Goal: Task Accomplishment & Management: Complete application form

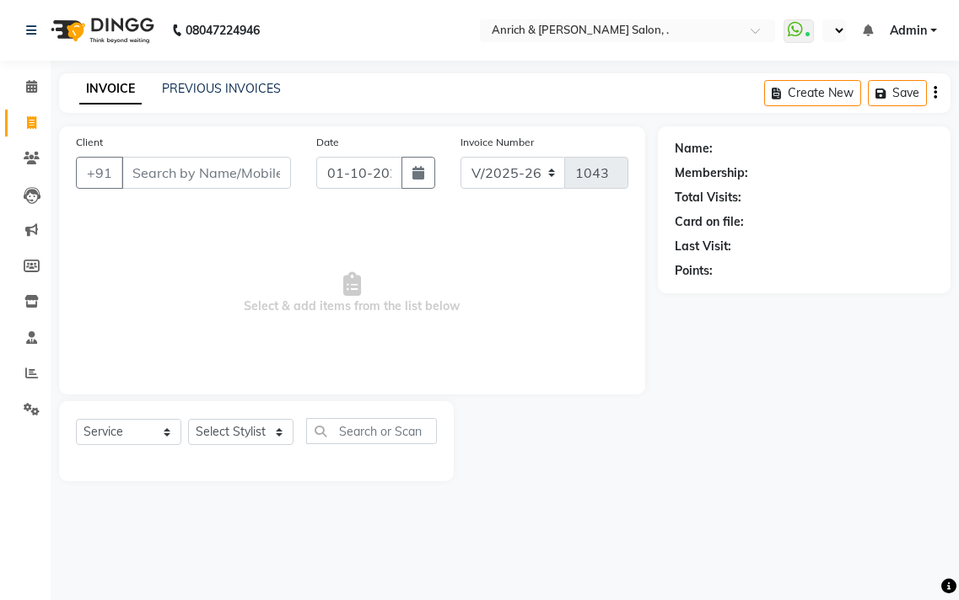
select select "5924"
select select "service"
click at [264, 170] on input "Client" at bounding box center [206, 173] width 170 height 32
type input "9082682257"
click at [262, 169] on span "Add Client" at bounding box center [247, 172] width 67 height 17
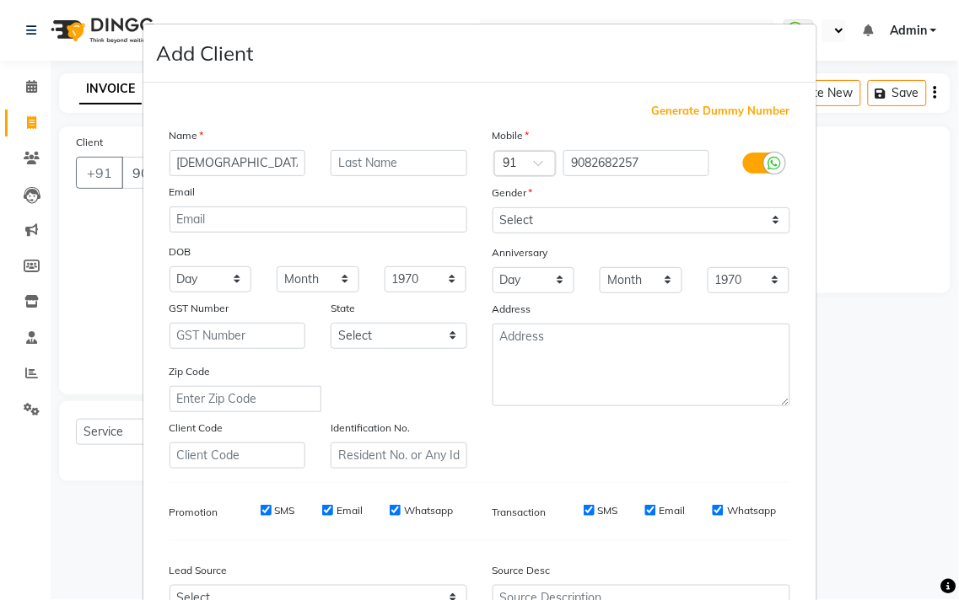
type input "[DEMOGRAPHIC_DATA]"
click at [579, 229] on select "Select [DEMOGRAPHIC_DATA] [DEMOGRAPHIC_DATA] Other Prefer Not To Say" at bounding box center [641, 220] width 298 height 26
select select "[DEMOGRAPHIC_DATA]"
click at [492, 207] on select "Select [DEMOGRAPHIC_DATA] [DEMOGRAPHIC_DATA] Other Prefer Not To Say" at bounding box center [641, 220] width 298 height 26
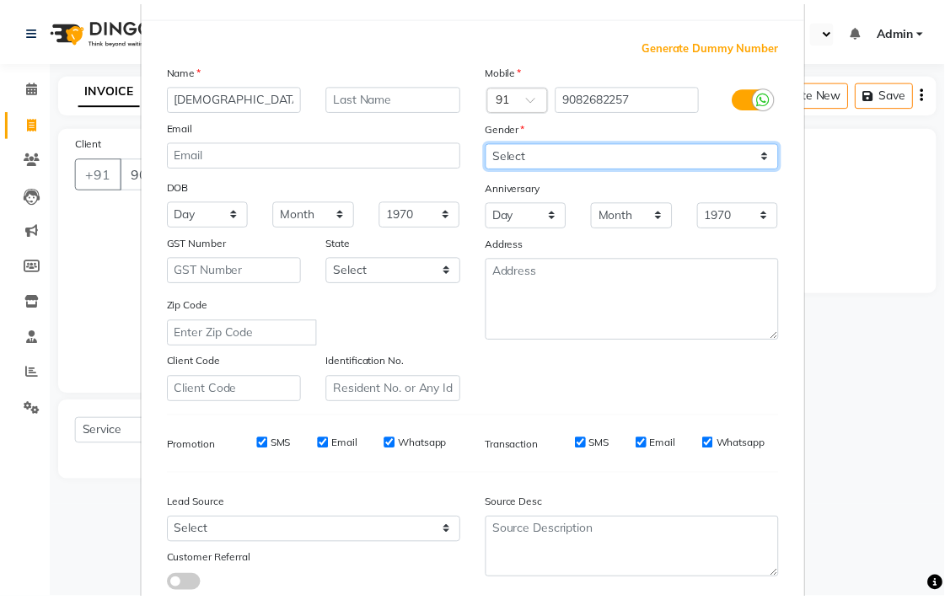
scroll to position [179, 0]
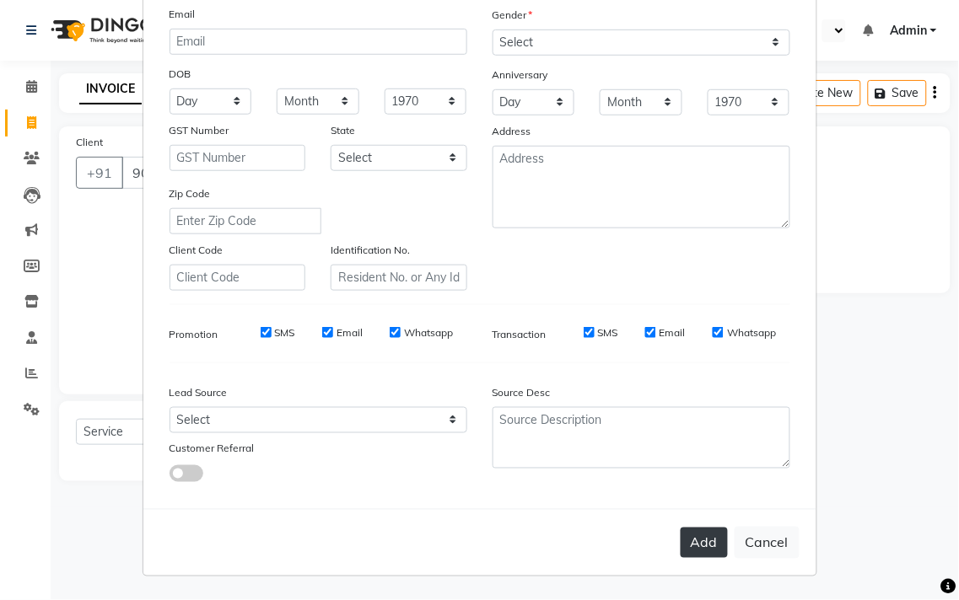
click at [683, 531] on button "Add" at bounding box center [704, 543] width 47 height 30
select select
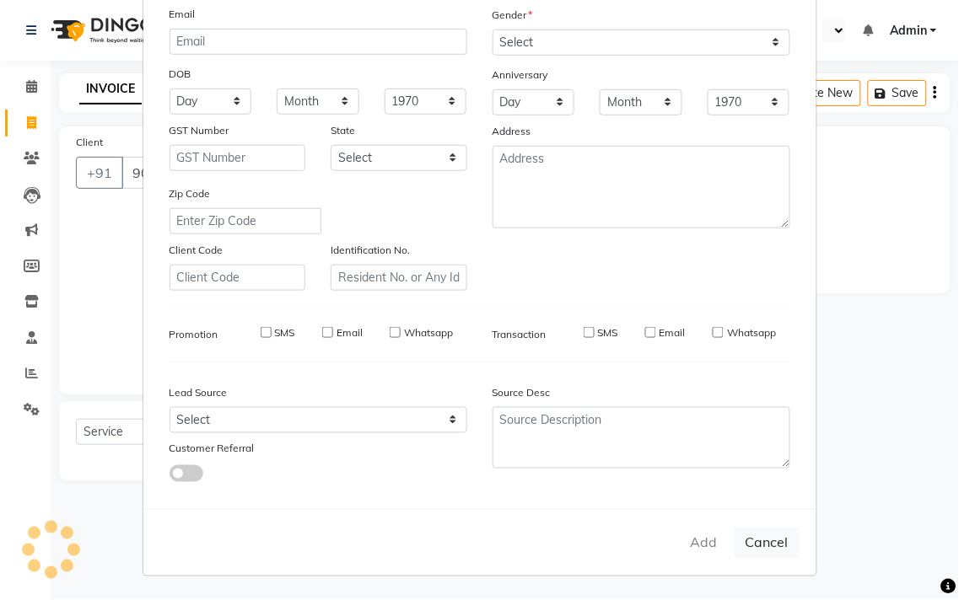
select select
checkbox input "false"
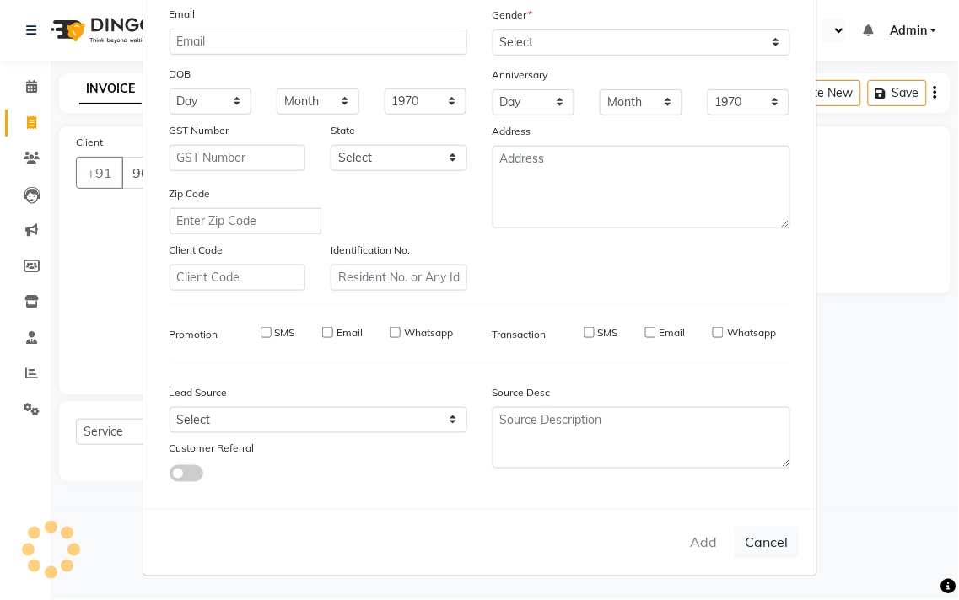
checkbox input "false"
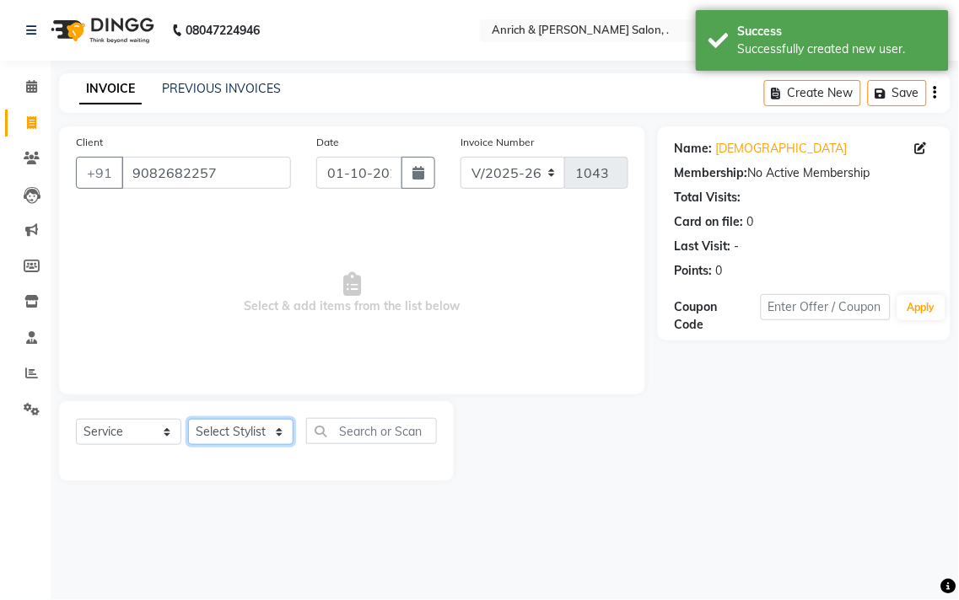
click at [267, 431] on select "Select Stylist [PERSON_NAME] Aparna borate GEETA [PERSON_NAME] [PERSON_NAME] SA…" at bounding box center [240, 432] width 105 height 26
select select "58402"
click at [188, 420] on select "Select Stylist [PERSON_NAME] Aparna borate GEETA [PERSON_NAME] [PERSON_NAME] SA…" at bounding box center [240, 432] width 105 height 26
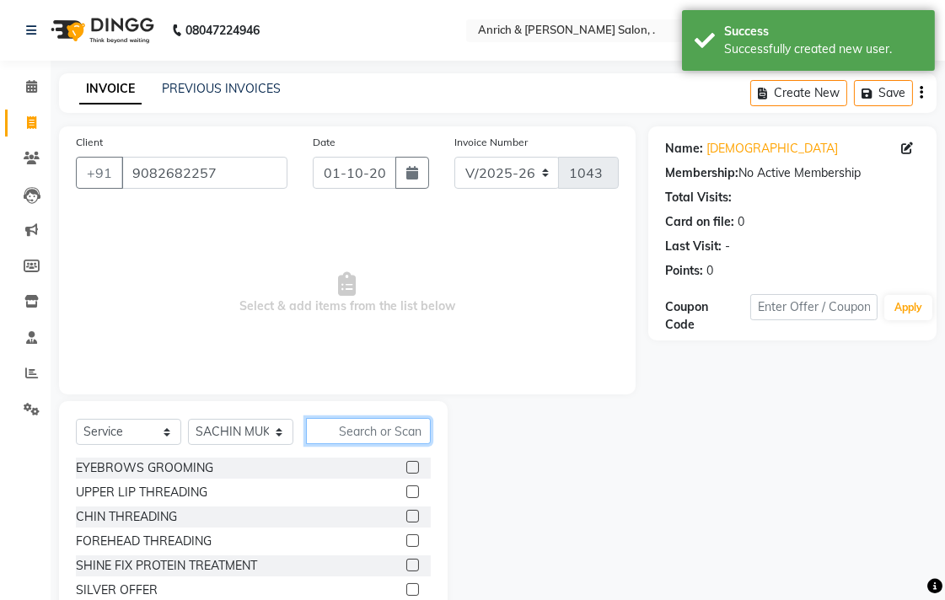
click at [361, 428] on input "text" at bounding box center [368, 431] width 125 height 26
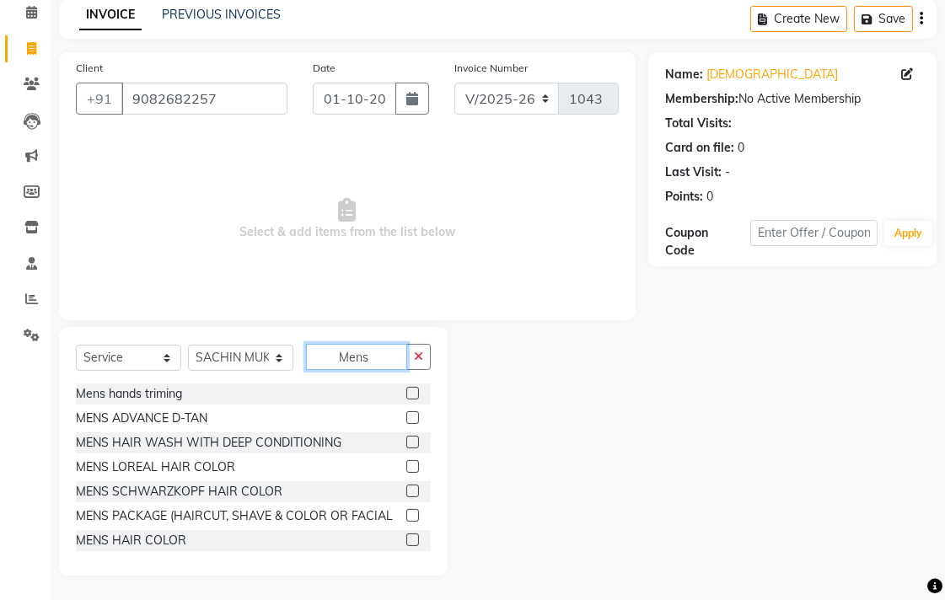
scroll to position [0, 0]
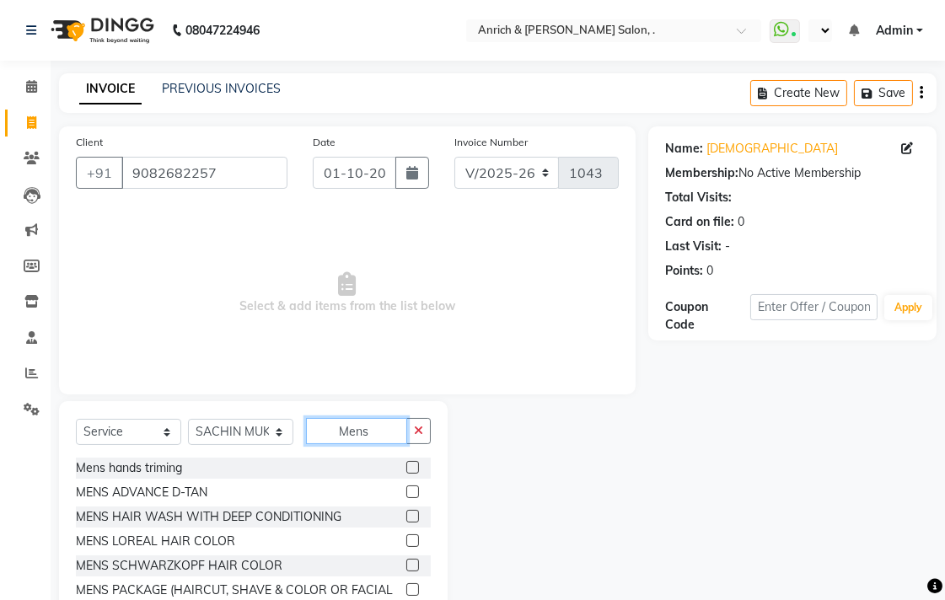
type input "Mens"
click at [164, 439] on select "Select Service Product Membership Package Voucher Prepaid Gift Card" at bounding box center [128, 432] width 105 height 26
select select "product"
click at [76, 420] on select "Select Service Product Membership Package Voucher Prepaid Gift Card" at bounding box center [128, 432] width 105 height 26
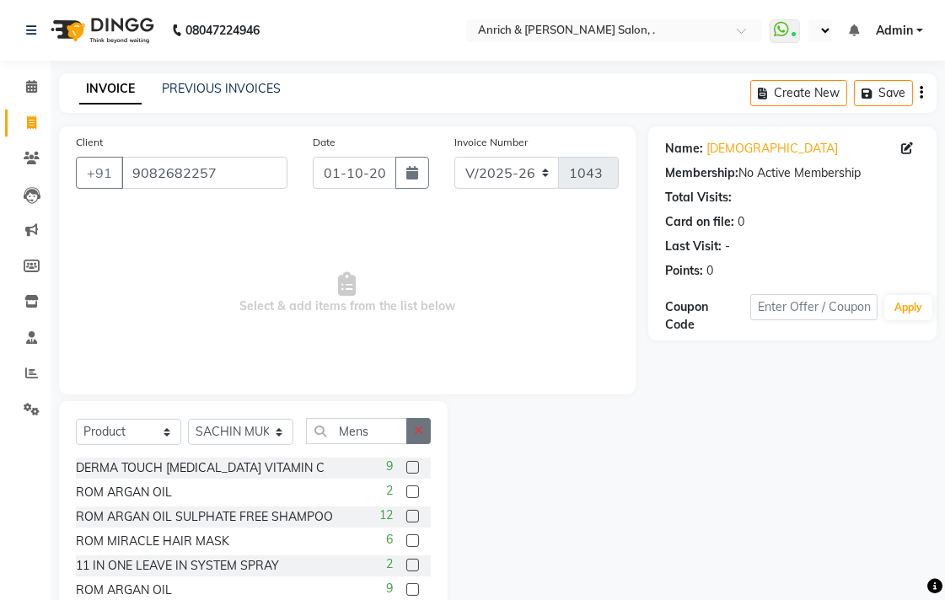
click at [419, 432] on icon "button" at bounding box center [418, 431] width 9 height 12
click at [381, 437] on input "text" at bounding box center [368, 431] width 125 height 26
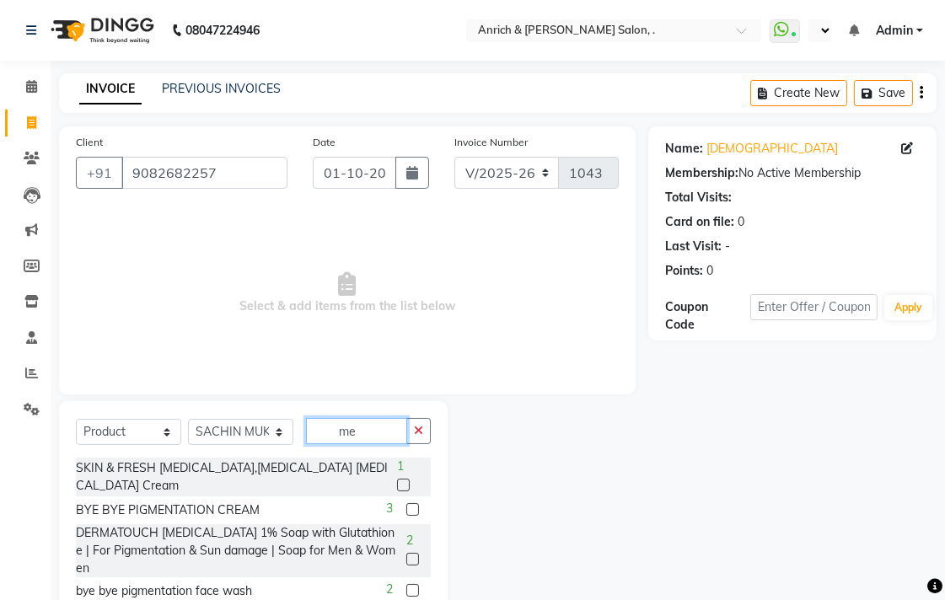
type input "m"
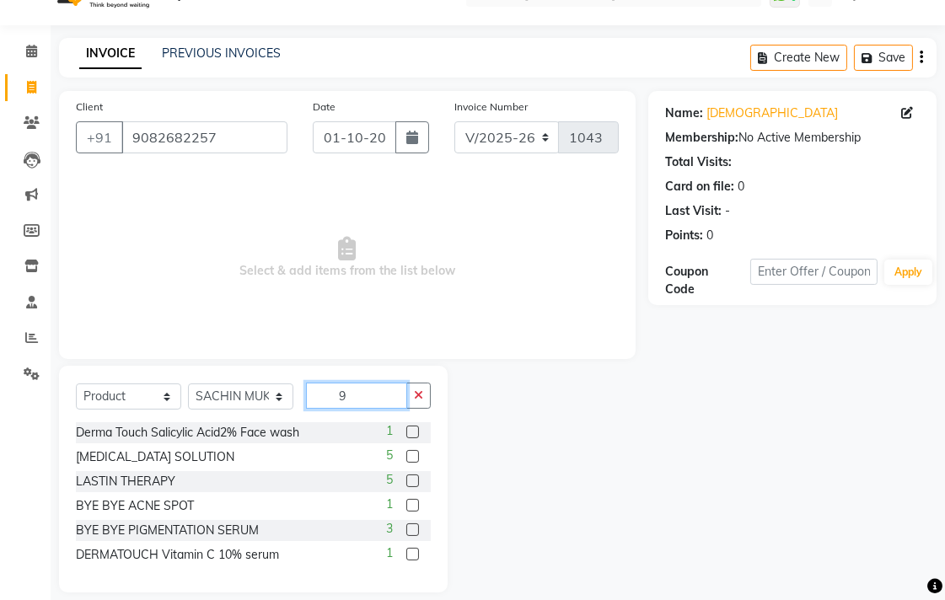
scroll to position [53, 0]
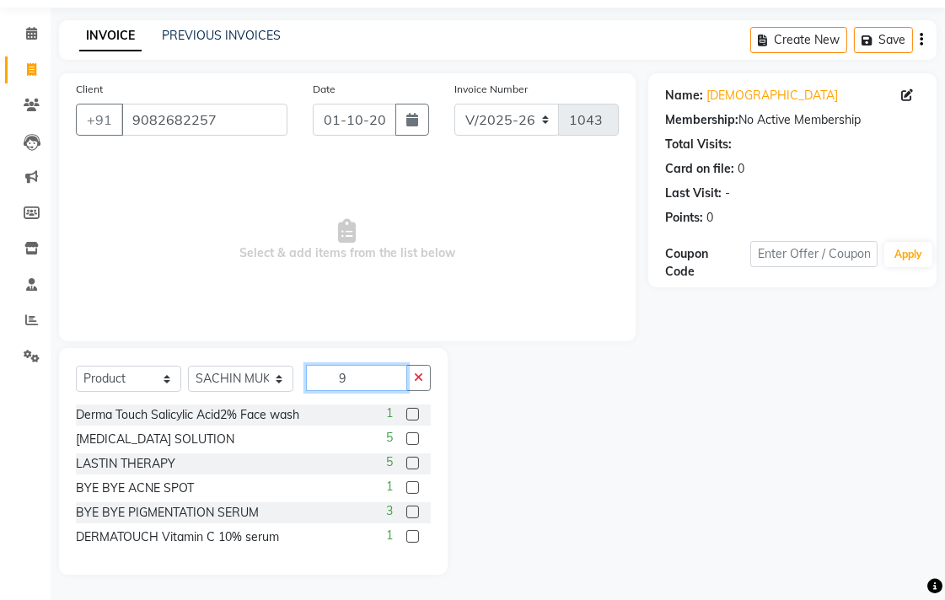
type input "9"
click at [179, 380] on select "Select Service Product Membership Package Voucher Prepaid Gift Card" at bounding box center [128, 379] width 105 height 26
select select "package"
click at [76, 366] on select "Select Service Product Membership Package Voucher Prepaid Gift Card" at bounding box center [128, 379] width 105 height 26
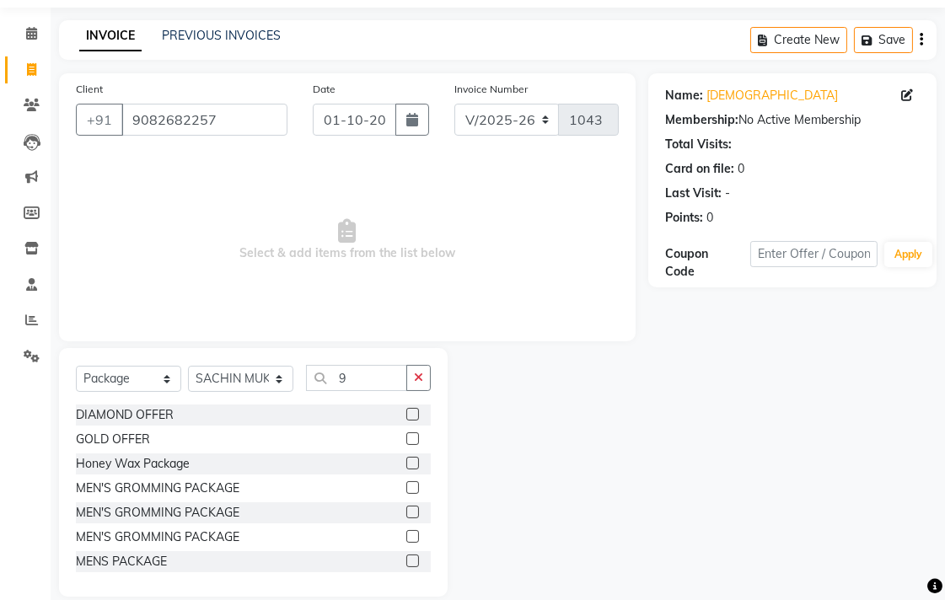
click at [406, 560] on label at bounding box center [412, 561] width 13 height 13
click at [406, 560] on input "checkbox" at bounding box center [411, 562] width 11 height 11
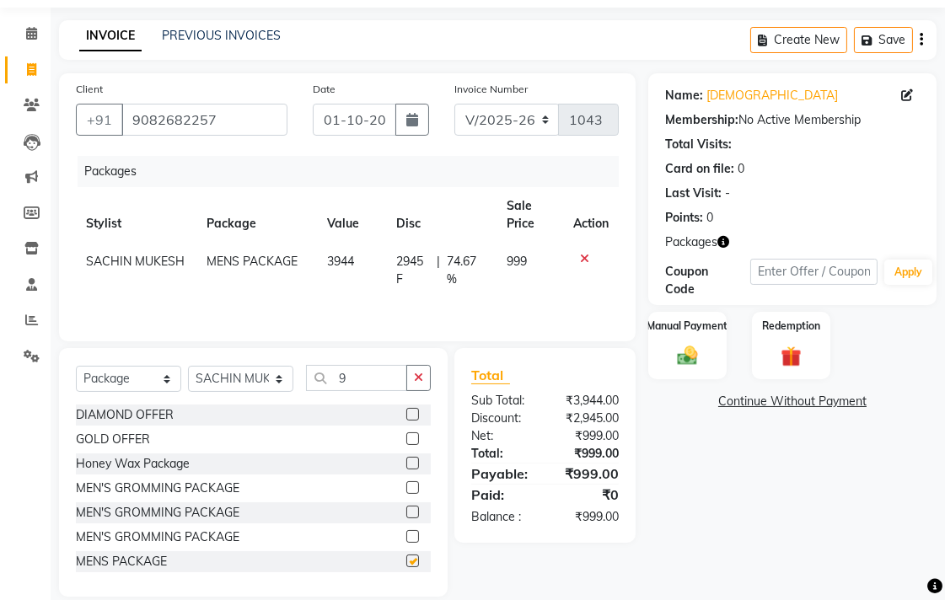
checkbox input "false"
click at [697, 369] on div "Manual Payment" at bounding box center [688, 345] width 82 height 71
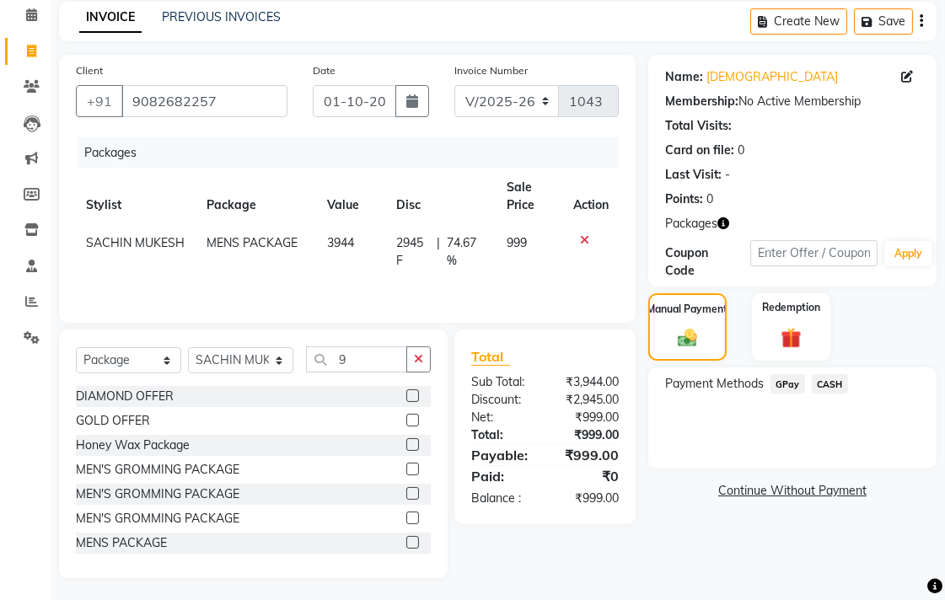
scroll to position [77, 0]
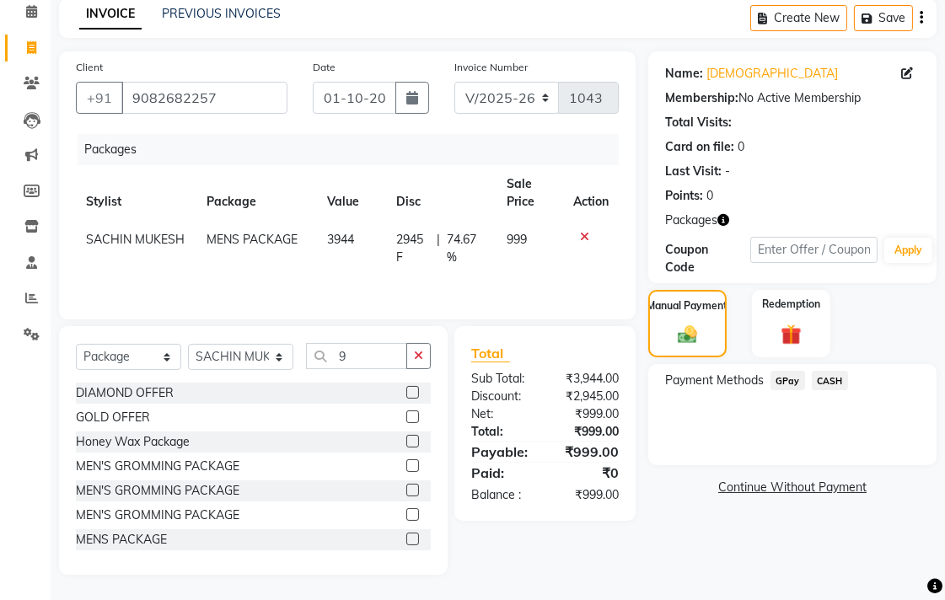
click at [785, 377] on span "GPay" at bounding box center [788, 380] width 35 height 19
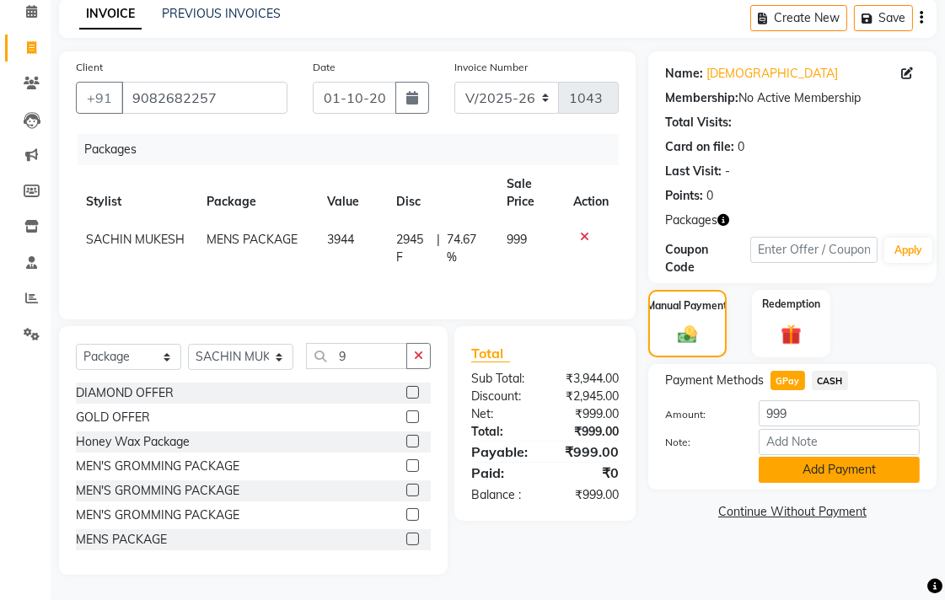
click at [795, 460] on button "Add Payment" at bounding box center [839, 470] width 161 height 26
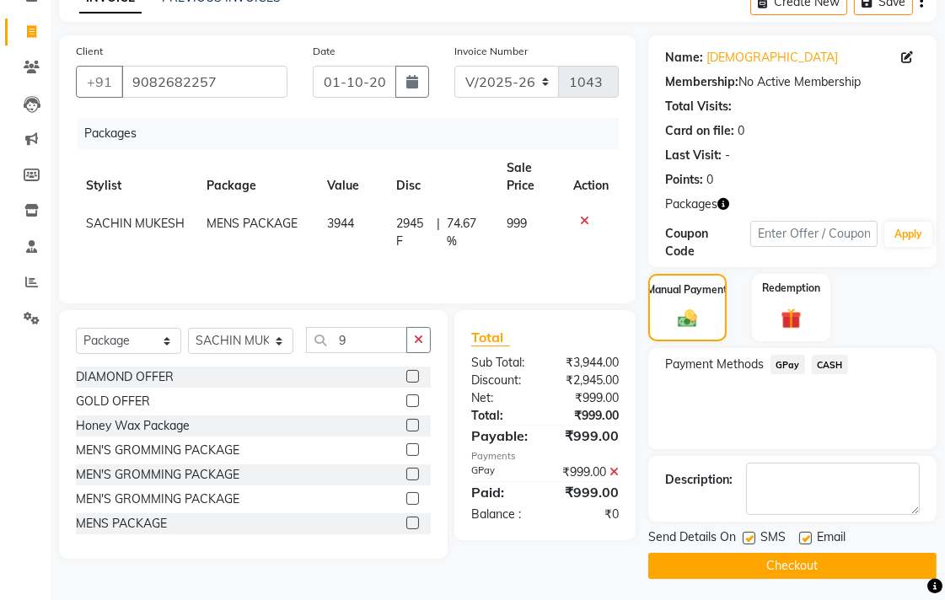
scroll to position [95, 0]
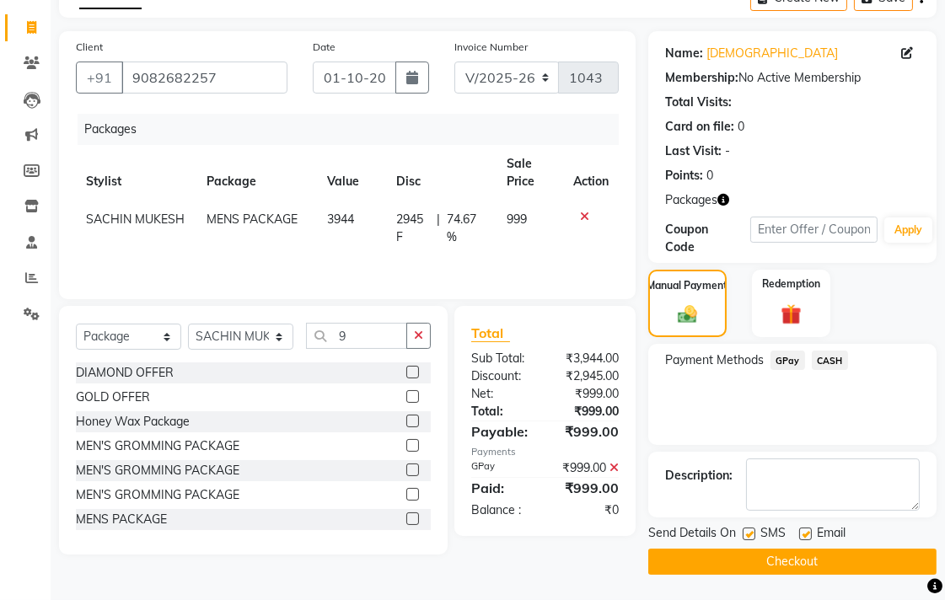
click at [774, 557] on button "Checkout" at bounding box center [793, 562] width 288 height 26
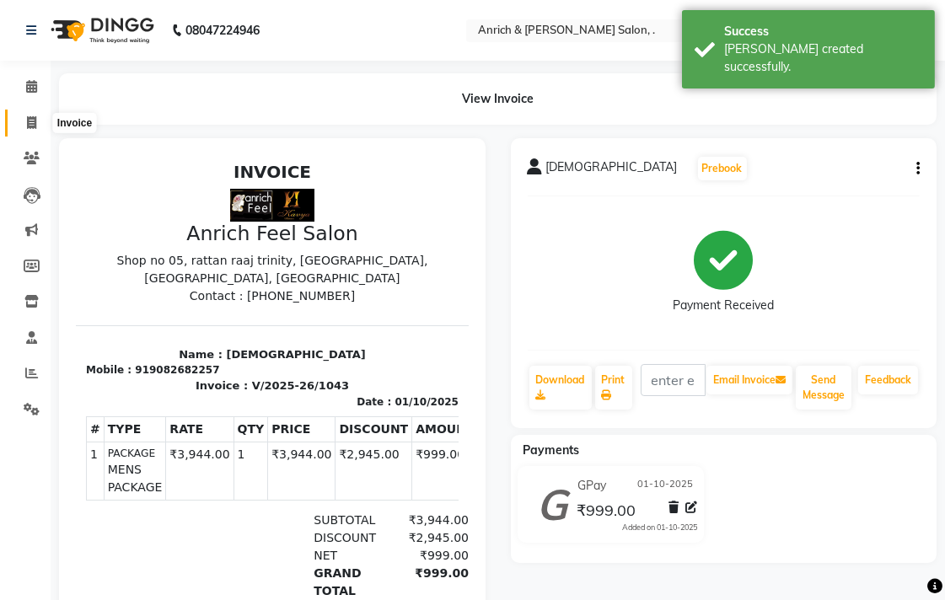
click at [30, 119] on icon at bounding box center [31, 122] width 9 height 13
select select "5924"
select select "service"
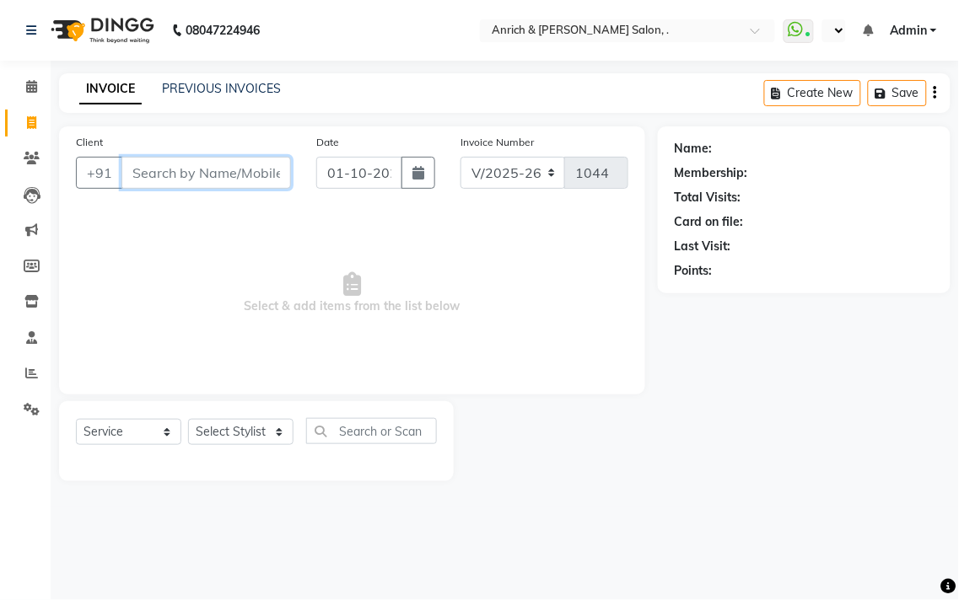
click at [213, 178] on input "Client" at bounding box center [206, 173] width 170 height 32
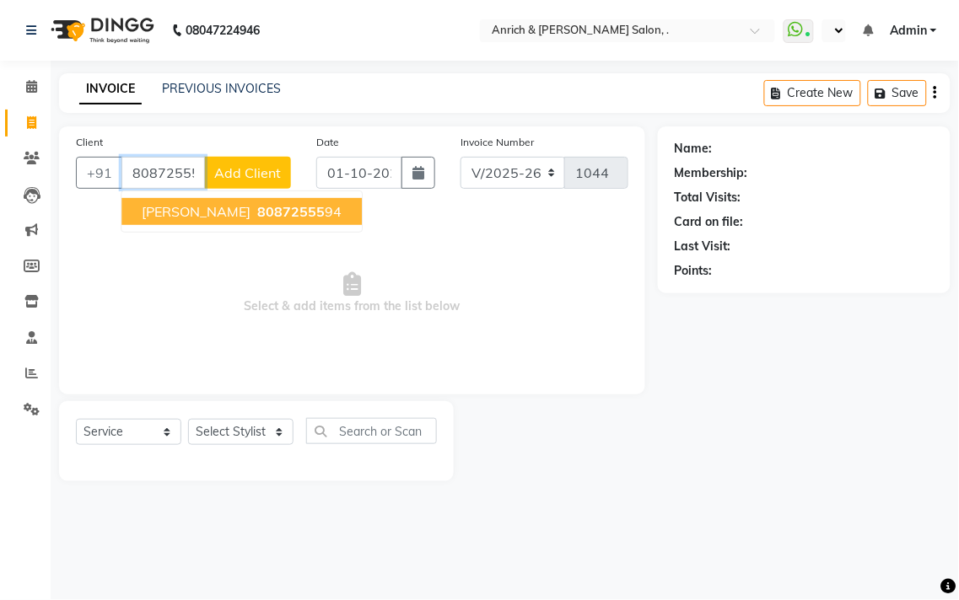
click at [262, 207] on span "80872555" at bounding box center [290, 211] width 67 height 17
type input "8087255594"
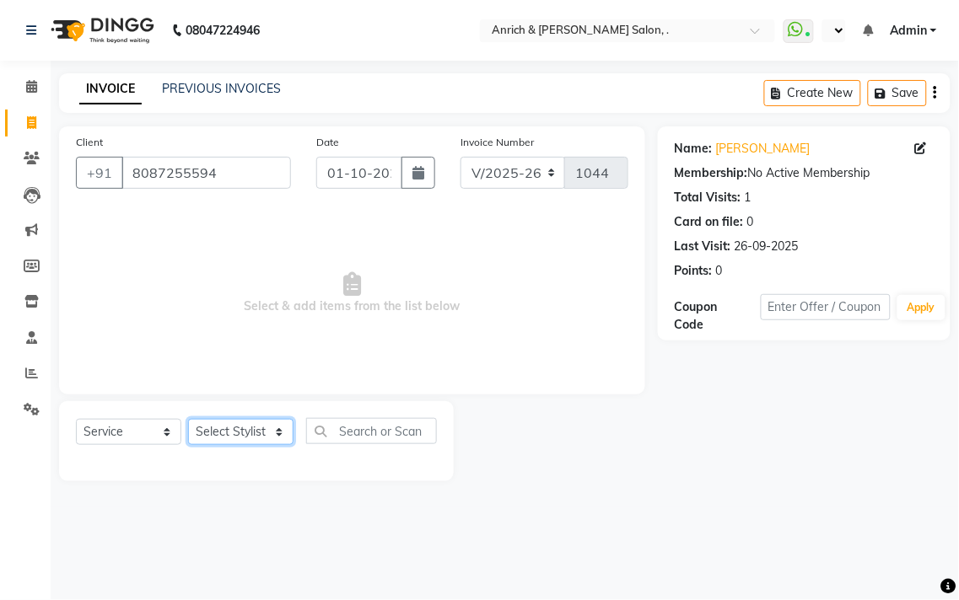
click at [264, 423] on select "Select Stylist [PERSON_NAME] Aparna borate GEETA [PERSON_NAME] [PERSON_NAME] SA…" at bounding box center [240, 432] width 105 height 26
select select "88950"
click at [188, 420] on select "Select Stylist [PERSON_NAME] Aparna borate GEETA [PERSON_NAME] [PERSON_NAME] SA…" at bounding box center [240, 432] width 105 height 26
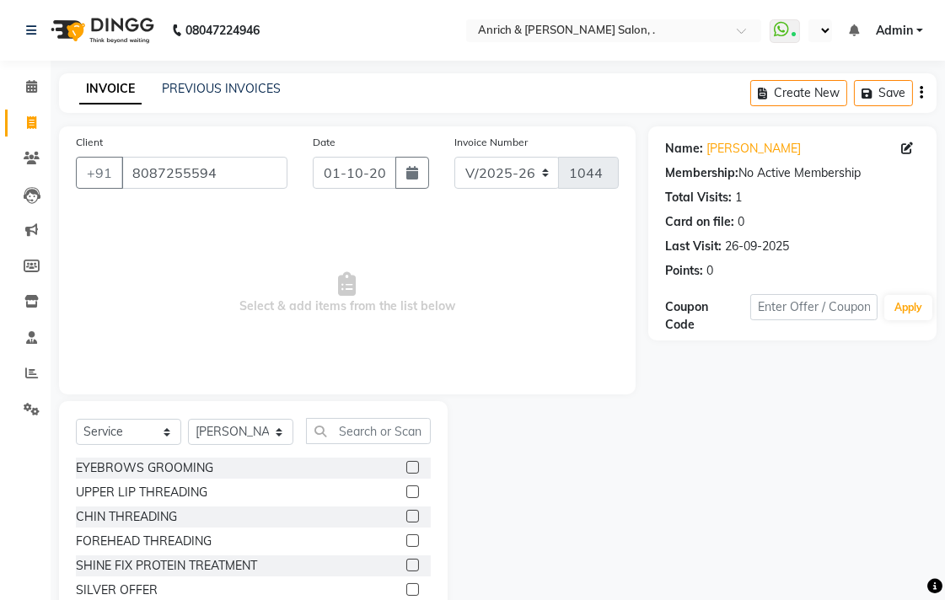
click at [406, 468] on label at bounding box center [412, 467] width 13 height 13
click at [406, 468] on input "checkbox" at bounding box center [411, 468] width 11 height 11
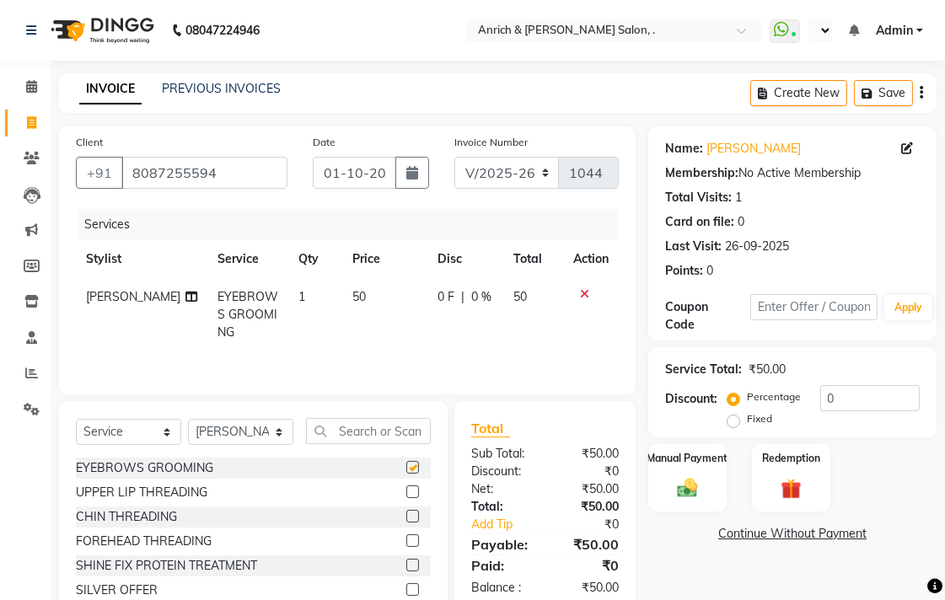
checkbox input "false"
click at [406, 496] on label at bounding box center [412, 492] width 13 height 13
click at [406, 496] on input "checkbox" at bounding box center [411, 492] width 11 height 11
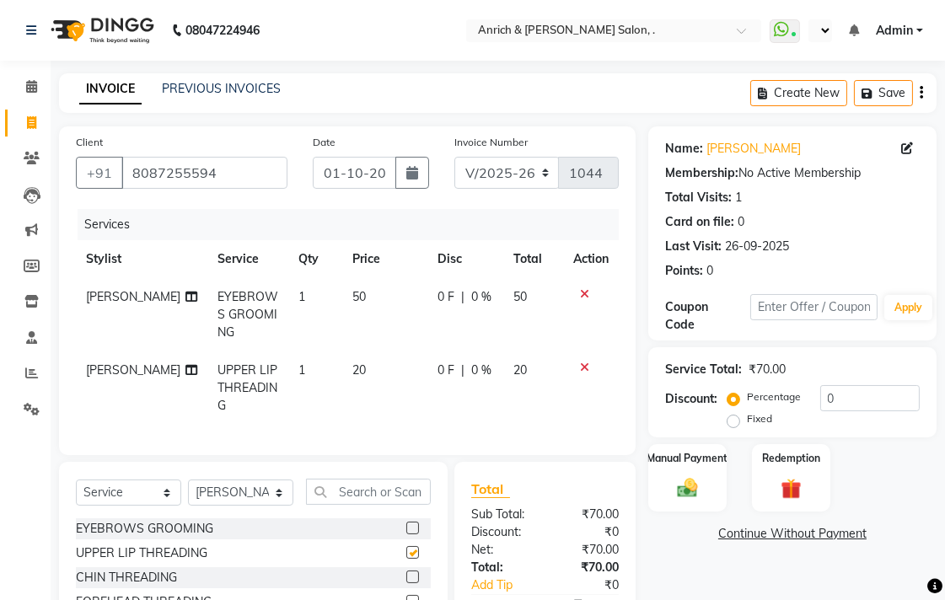
checkbox input "false"
click at [711, 478] on div "Manual Payment" at bounding box center [688, 478] width 82 height 71
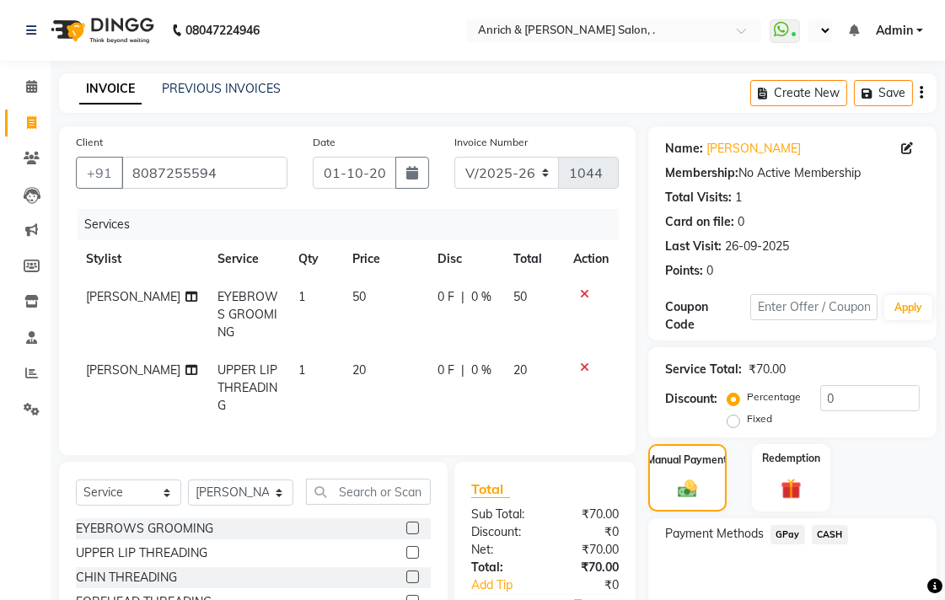
click at [828, 530] on span "CASH" at bounding box center [830, 534] width 36 height 19
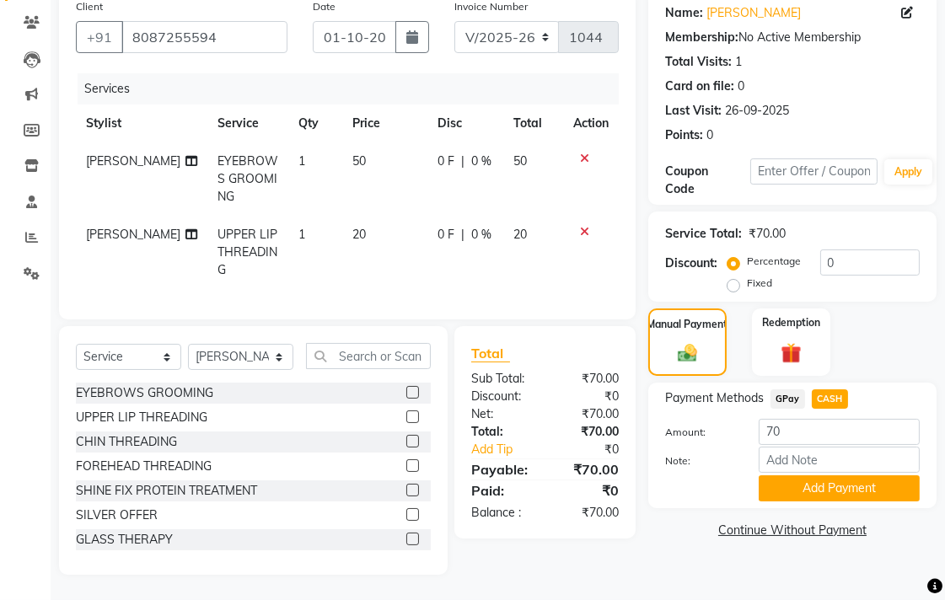
scroll to position [149, 0]
click at [827, 476] on button "Add Payment" at bounding box center [839, 489] width 161 height 26
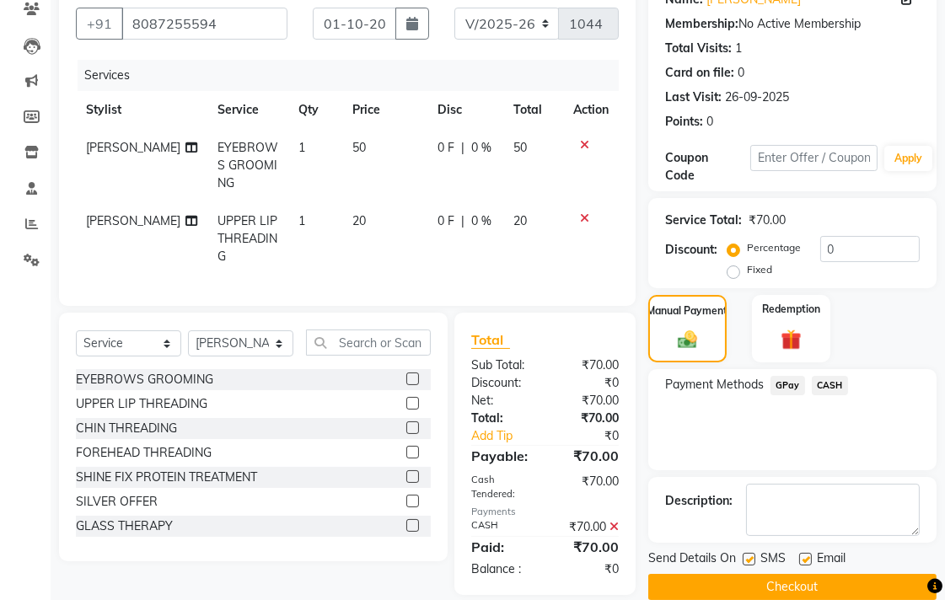
click at [830, 584] on button "Checkout" at bounding box center [793, 587] width 288 height 26
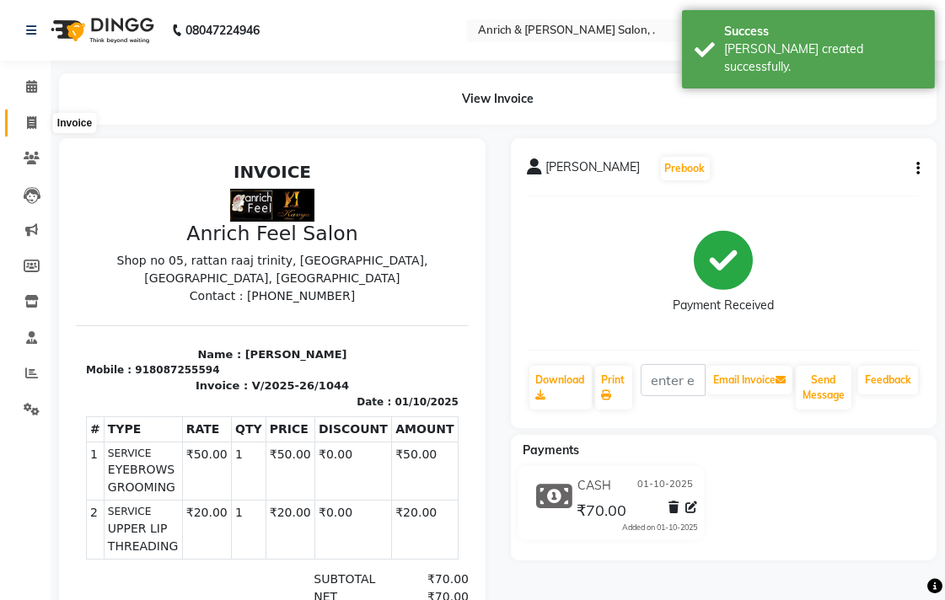
click at [37, 122] on span at bounding box center [32, 123] width 30 height 19
select select "service"
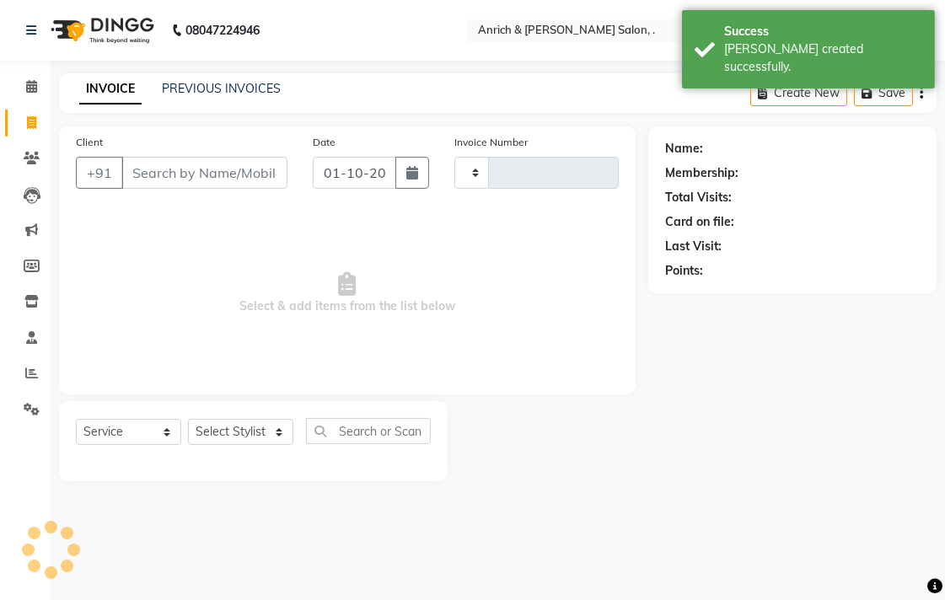
type input "1045"
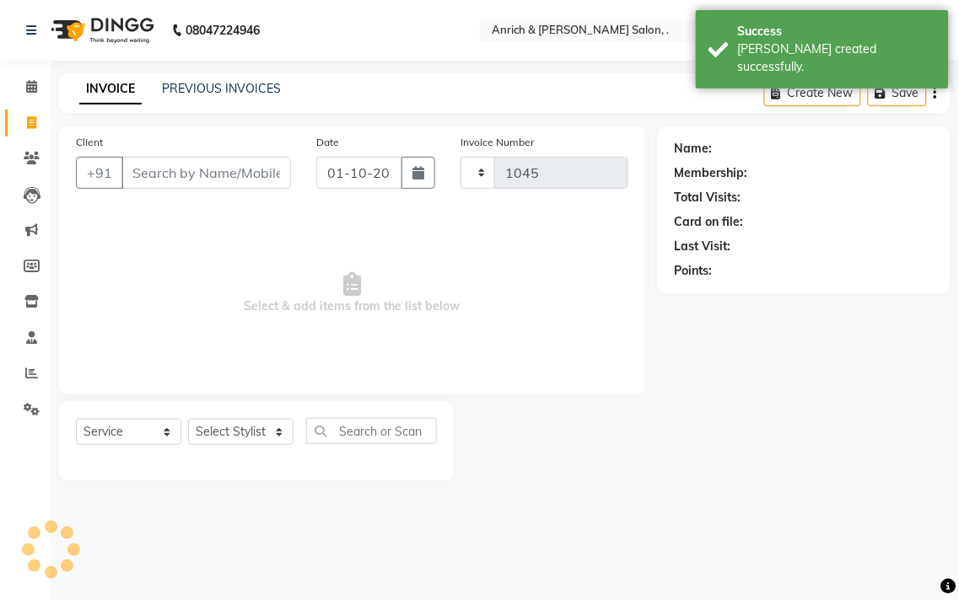
select select "5924"
click at [205, 86] on link "PREVIOUS INVOICES" at bounding box center [221, 88] width 119 height 15
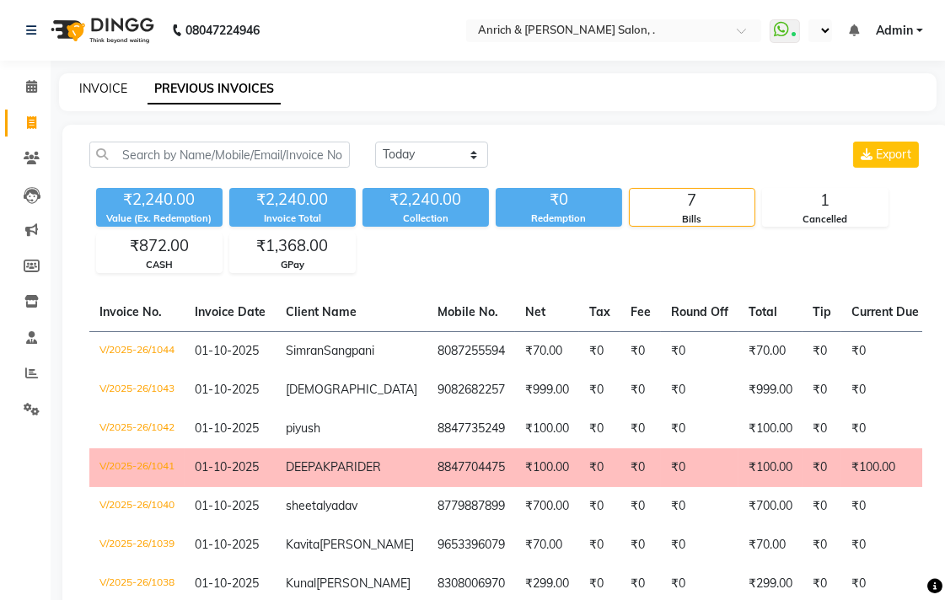
click at [110, 84] on link "INVOICE" at bounding box center [103, 88] width 48 height 15
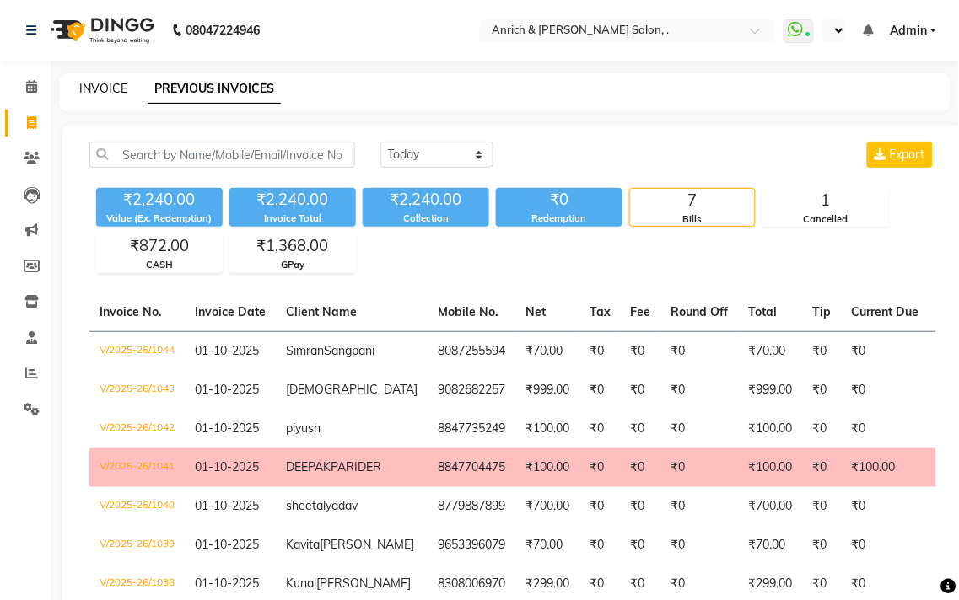
select select "5924"
select select "service"
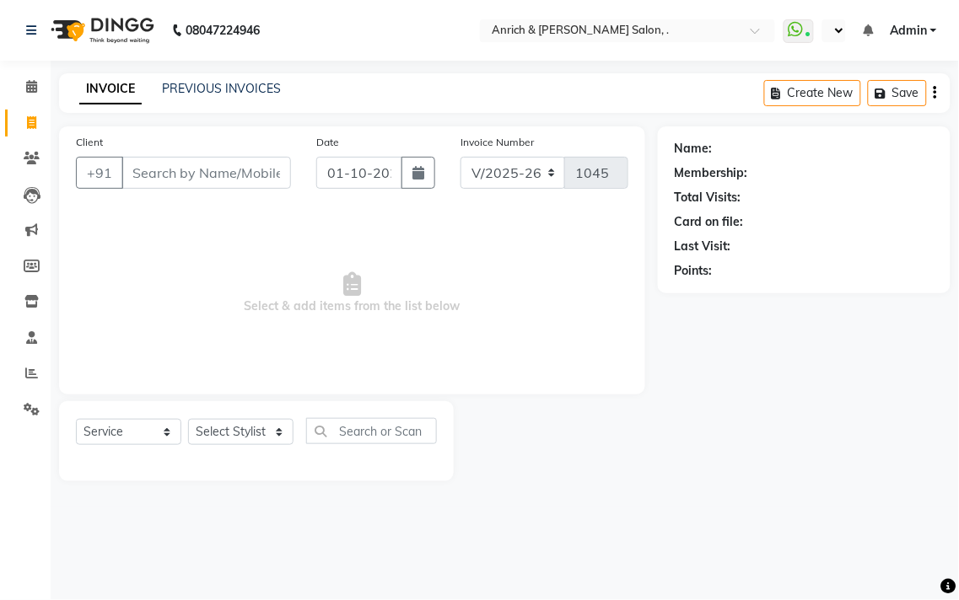
click at [167, 177] on input "Client" at bounding box center [206, 173] width 170 height 32
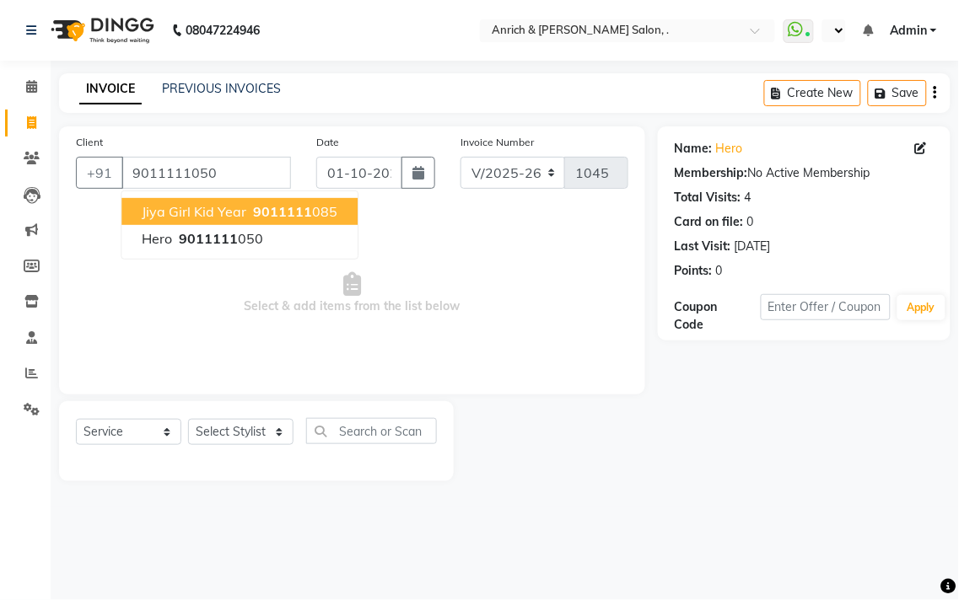
click at [238, 216] on span "Jiya Girl Kid Year" at bounding box center [194, 211] width 105 height 17
type input "9011111085"
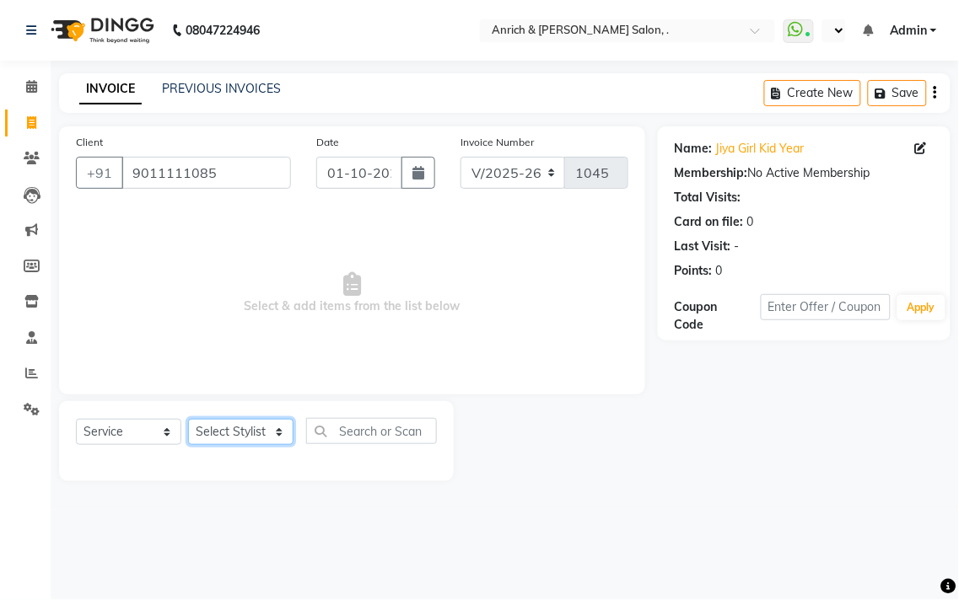
click at [277, 432] on select "Select Stylist [PERSON_NAME] Aparna borate GEETA [PERSON_NAME] [PERSON_NAME] SA…" at bounding box center [240, 432] width 105 height 26
select select "58402"
click at [188, 420] on select "Select Stylist [PERSON_NAME] Aparna borate GEETA [PERSON_NAME] [PERSON_NAME] SA…" at bounding box center [240, 432] width 105 height 26
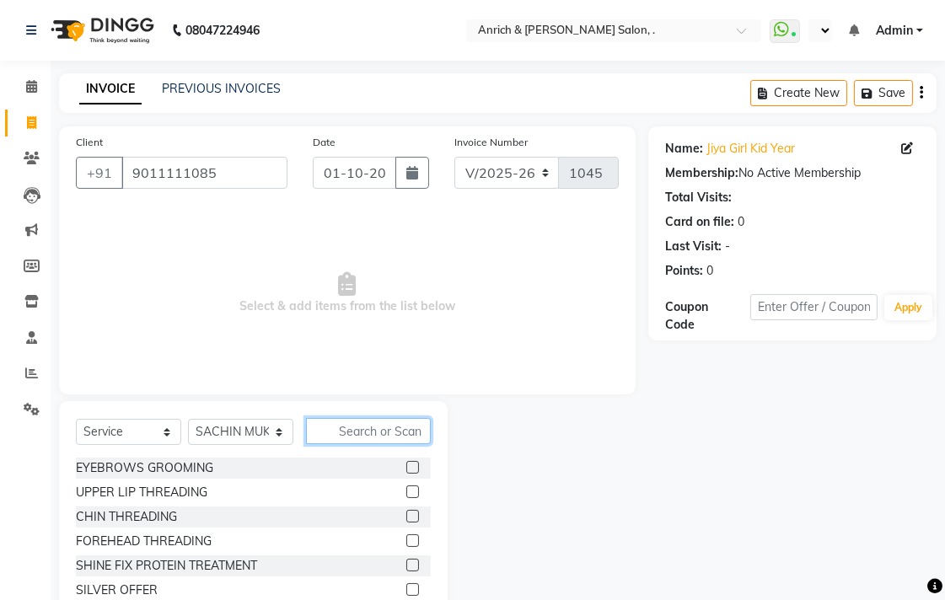
click at [385, 435] on input "text" at bounding box center [368, 431] width 125 height 26
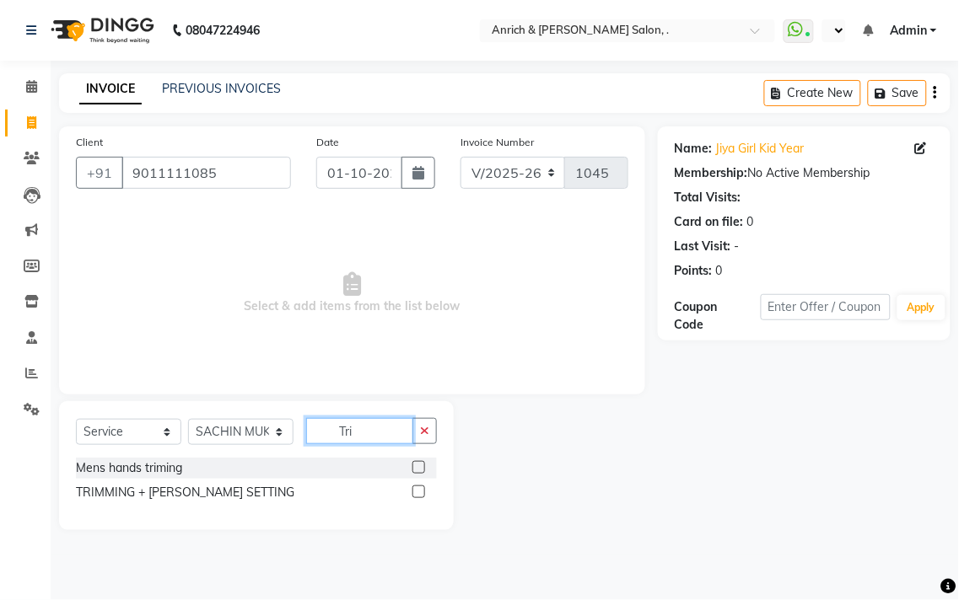
type input "Tri"
click at [423, 498] on div at bounding box center [417, 495] width 11 height 18
click at [417, 492] on label at bounding box center [418, 492] width 13 height 13
click at [417, 492] on input "checkbox" at bounding box center [417, 492] width 11 height 11
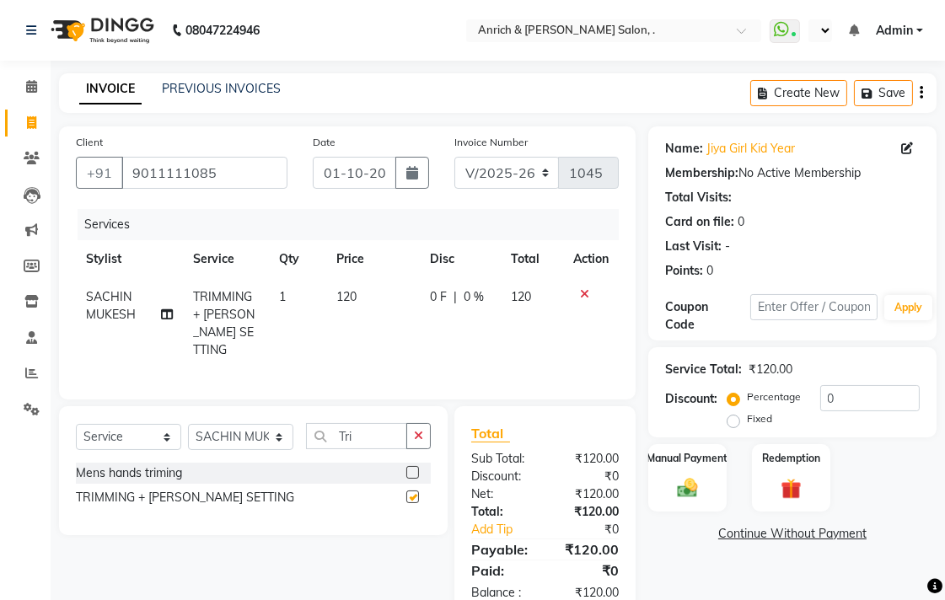
checkbox input "false"
drag, startPoint x: 435, startPoint y: 291, endPoint x: 440, endPoint y: 300, distance: 10.6
click at [440, 300] on span "0 F" at bounding box center [438, 297] width 17 height 18
select select "58402"
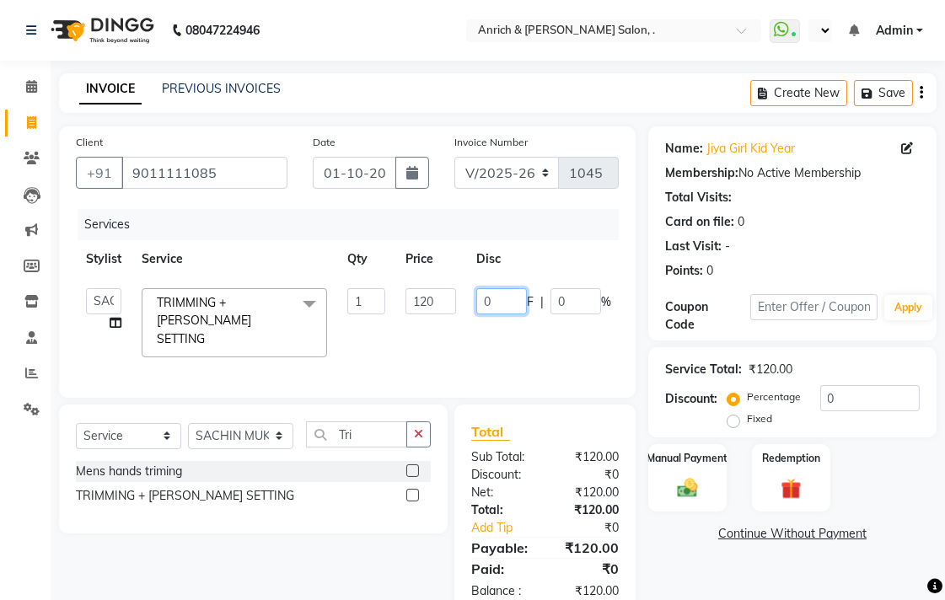
click at [494, 305] on input "0" at bounding box center [501, 301] width 51 height 26
type input "20"
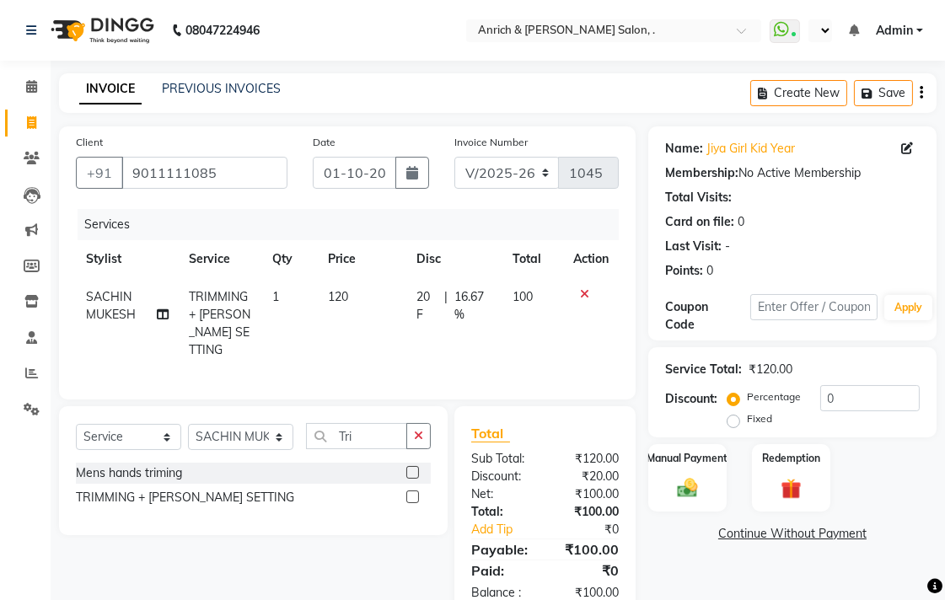
click at [584, 353] on div "Services Stylist Service Qty Price Disc Total Action SACHIN MUKESH TRIMMING + […" at bounding box center [347, 296] width 543 height 174
click at [703, 487] on img at bounding box center [687, 488] width 35 height 24
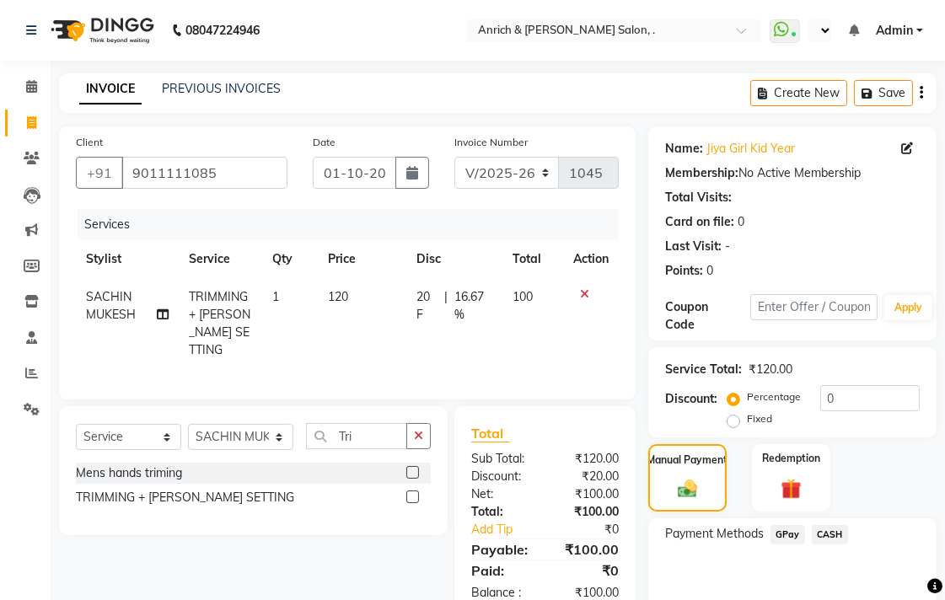
click at [823, 534] on span "CASH" at bounding box center [830, 534] width 36 height 19
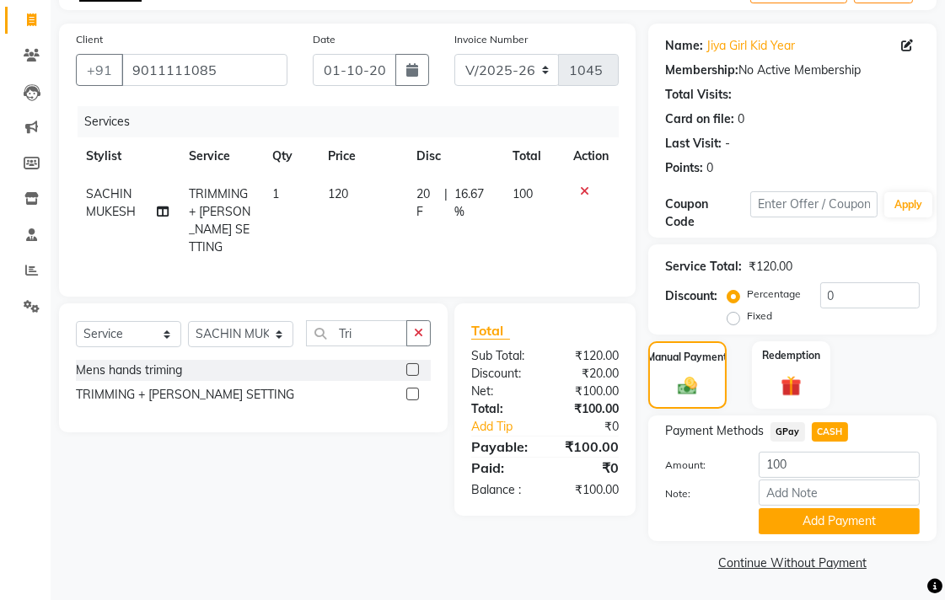
scroll to position [104, 0]
click at [838, 524] on button "Add Payment" at bounding box center [839, 521] width 161 height 26
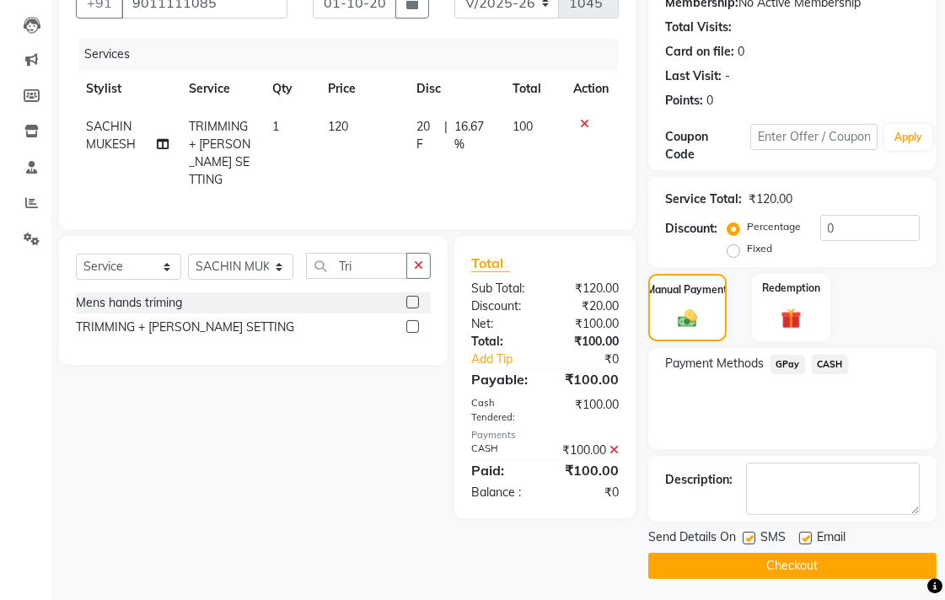
scroll to position [174, 0]
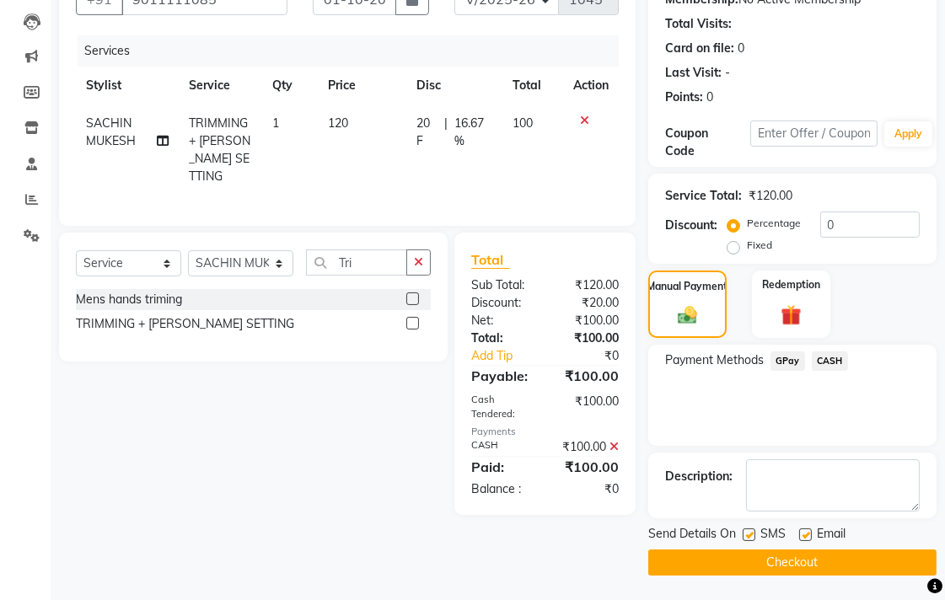
click at [827, 563] on button "Checkout" at bounding box center [793, 563] width 288 height 26
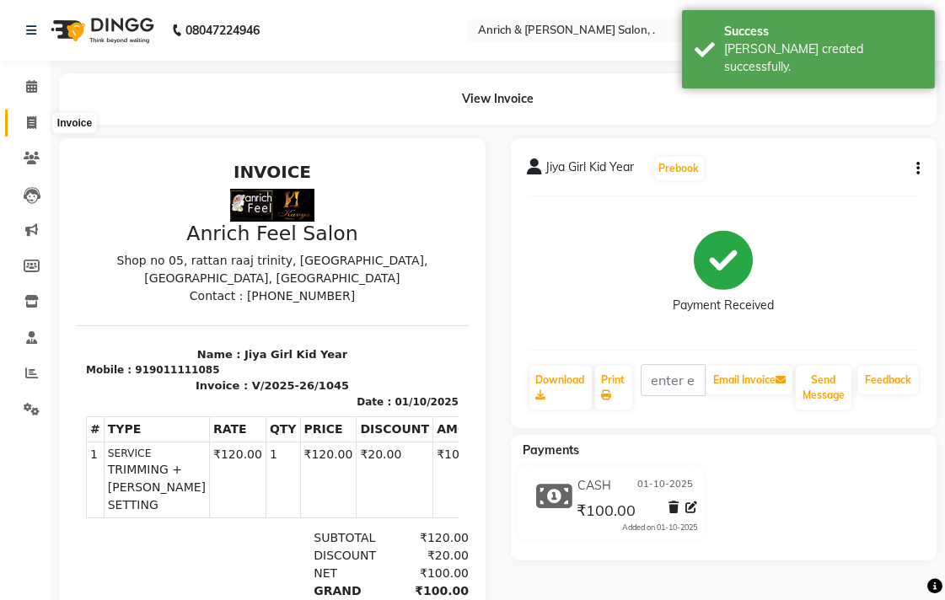
click at [34, 124] on icon at bounding box center [31, 122] width 9 height 13
select select "5924"
select select "service"
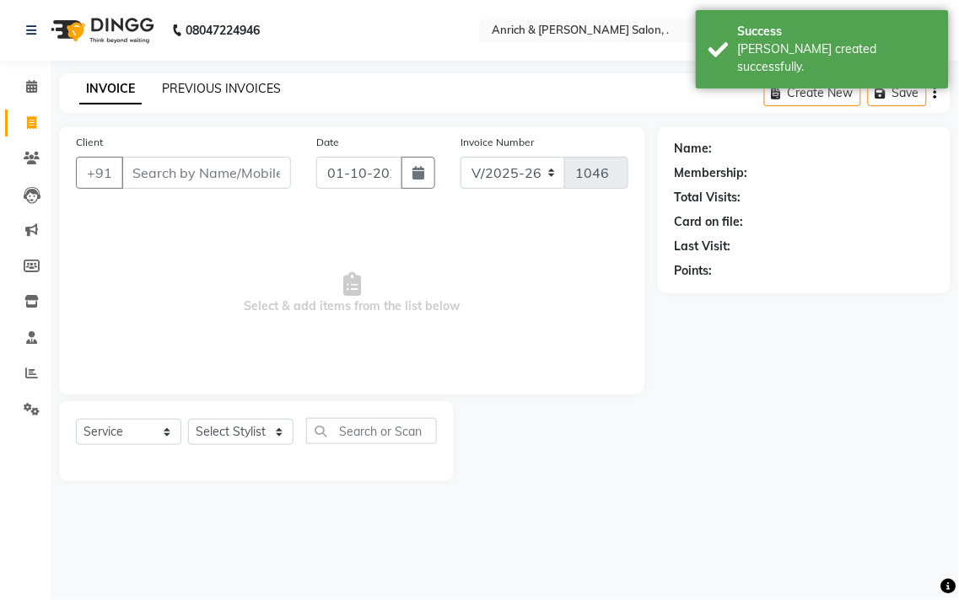
click at [229, 81] on link "PREVIOUS INVOICES" at bounding box center [221, 88] width 119 height 15
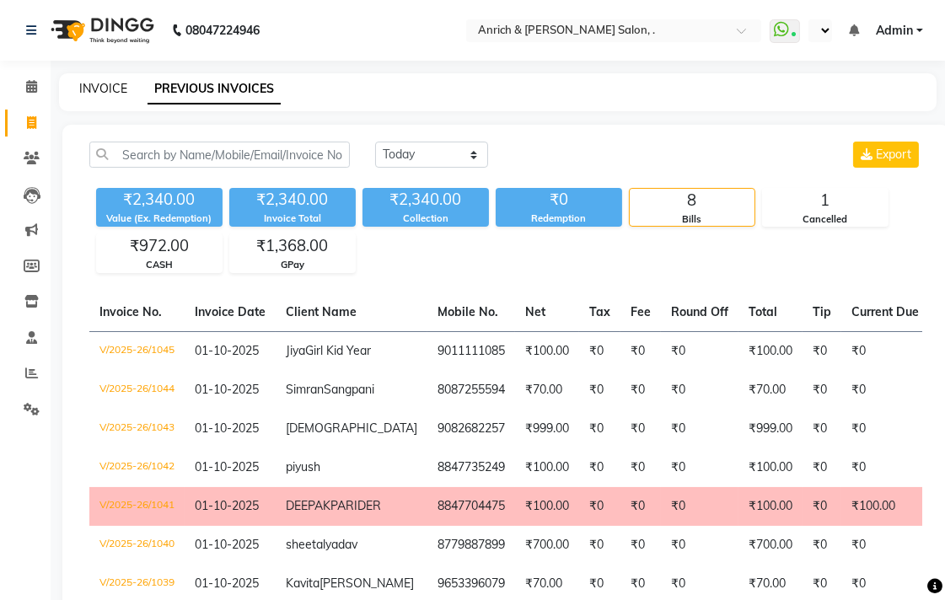
click at [107, 87] on link "INVOICE" at bounding box center [103, 88] width 48 height 15
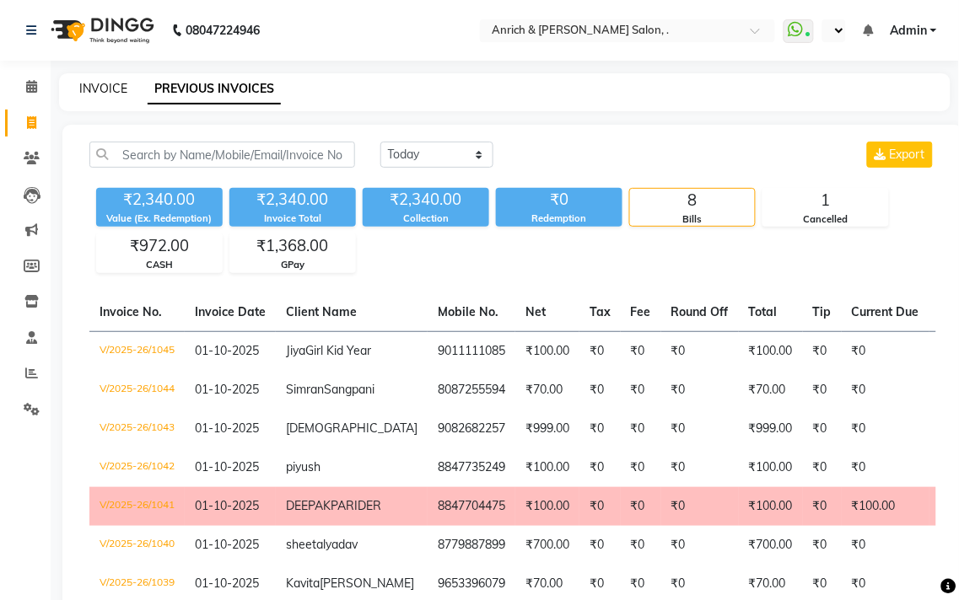
select select "5924"
select select "service"
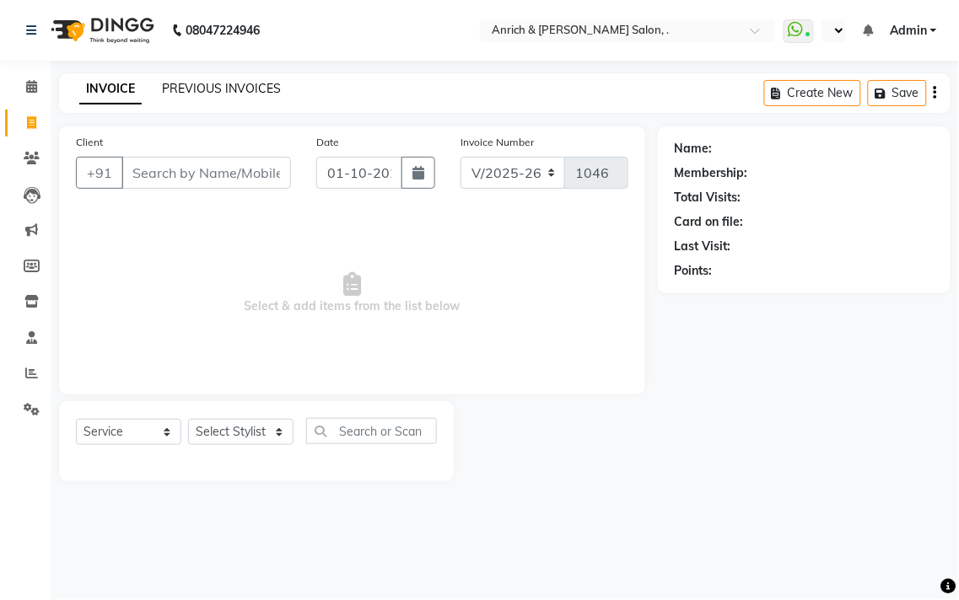
click at [242, 89] on link "PREVIOUS INVOICES" at bounding box center [221, 88] width 119 height 15
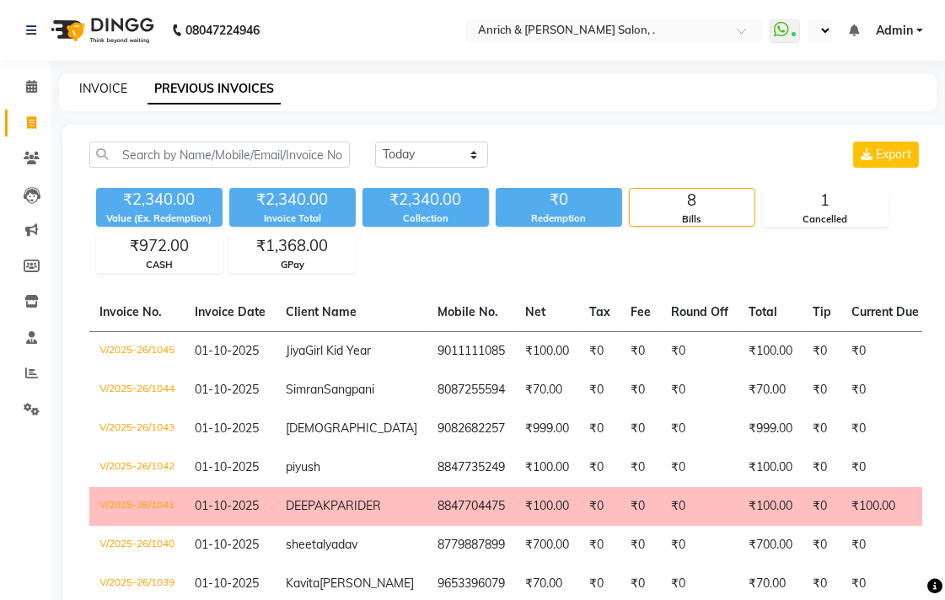
click at [97, 89] on link "INVOICE" at bounding box center [103, 88] width 48 height 15
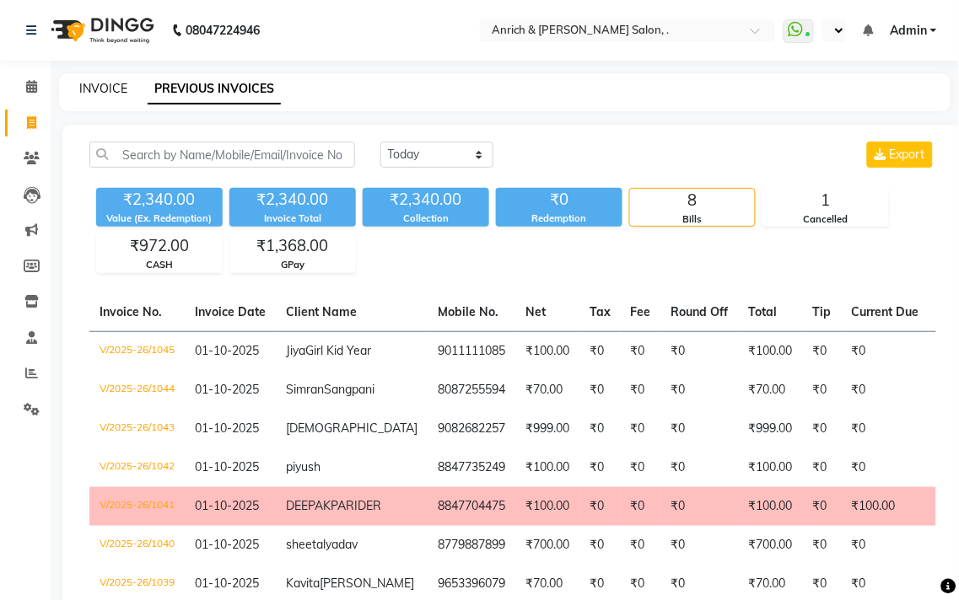
select select "5924"
select select "service"
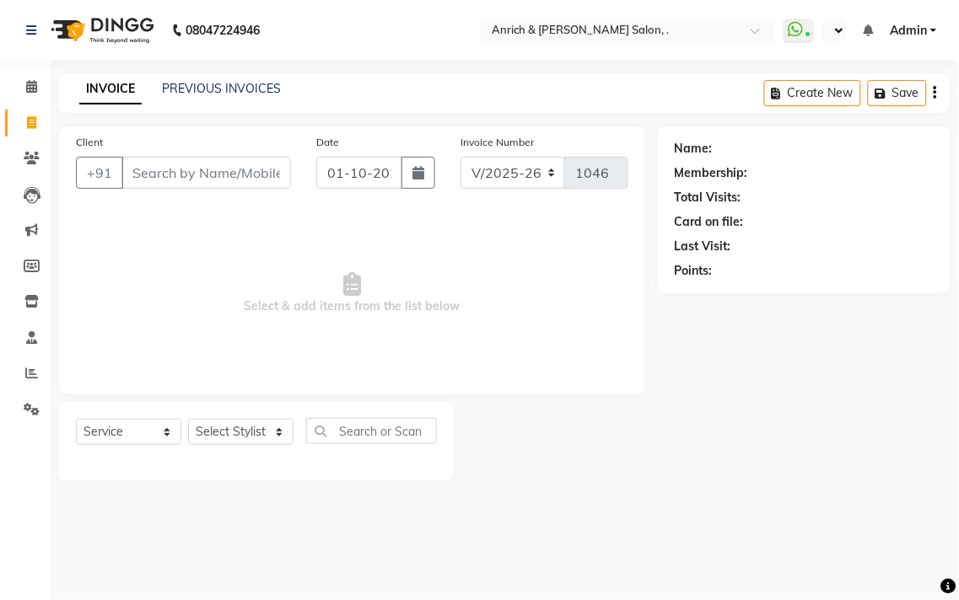
click at [191, 172] on input "Client" at bounding box center [206, 173] width 170 height 32
type input "7021007175"
click at [236, 167] on span "Add Client" at bounding box center [247, 172] width 67 height 17
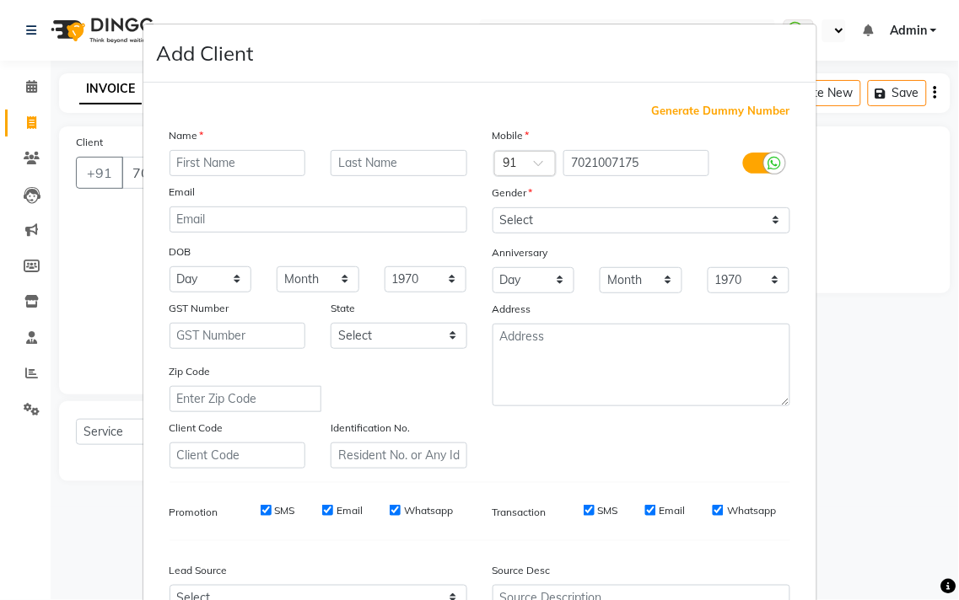
click at [248, 162] on input "text" at bounding box center [238, 163] width 137 height 26
type input "Niraaj"
click at [638, 219] on select "Select [DEMOGRAPHIC_DATA] [DEMOGRAPHIC_DATA] Other Prefer Not To Say" at bounding box center [641, 220] width 298 height 26
select select "[DEMOGRAPHIC_DATA]"
click at [492, 207] on select "Select [DEMOGRAPHIC_DATA] [DEMOGRAPHIC_DATA] Other Prefer Not To Say" at bounding box center [641, 220] width 298 height 26
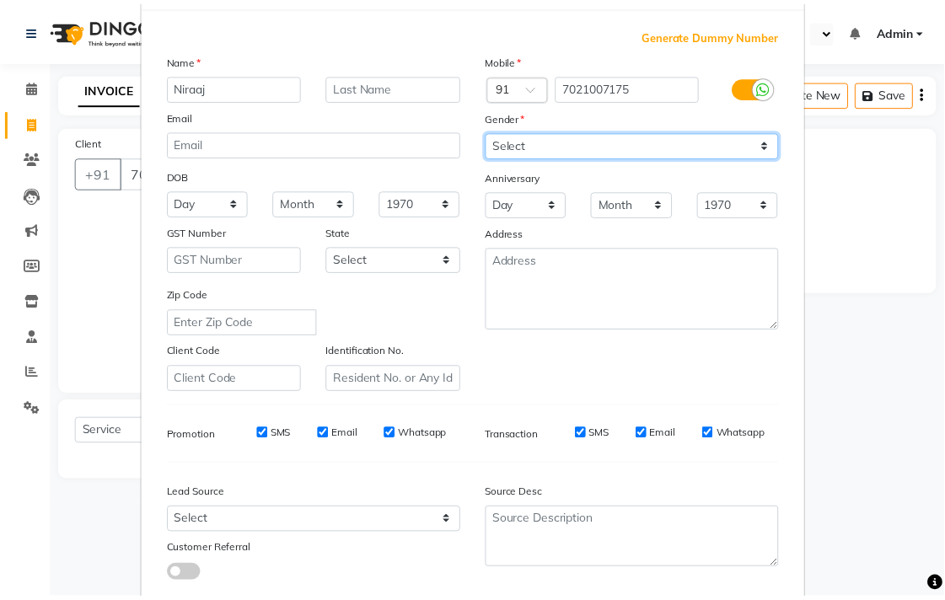
scroll to position [179, 0]
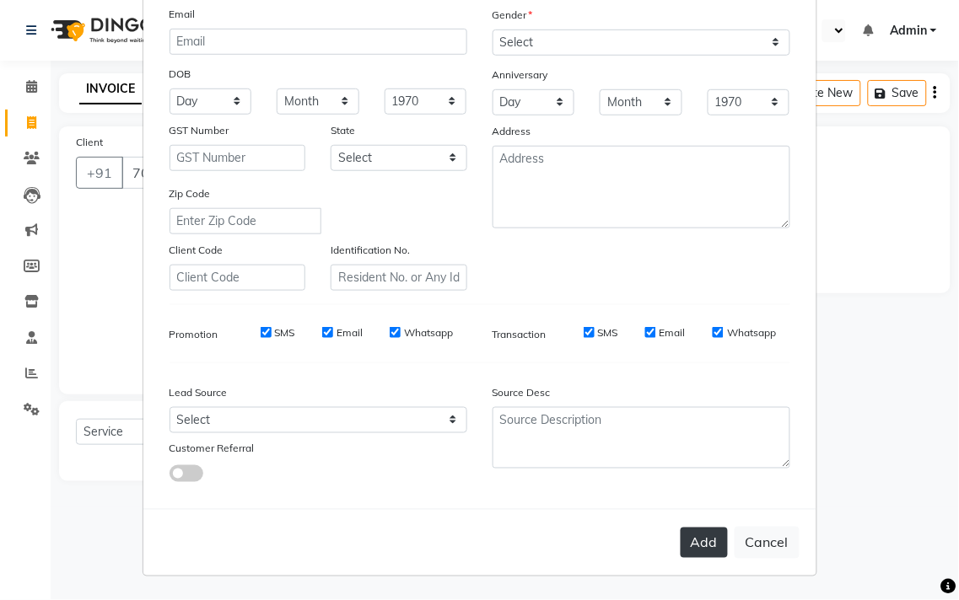
click at [704, 543] on button "Add" at bounding box center [704, 543] width 47 height 30
select select
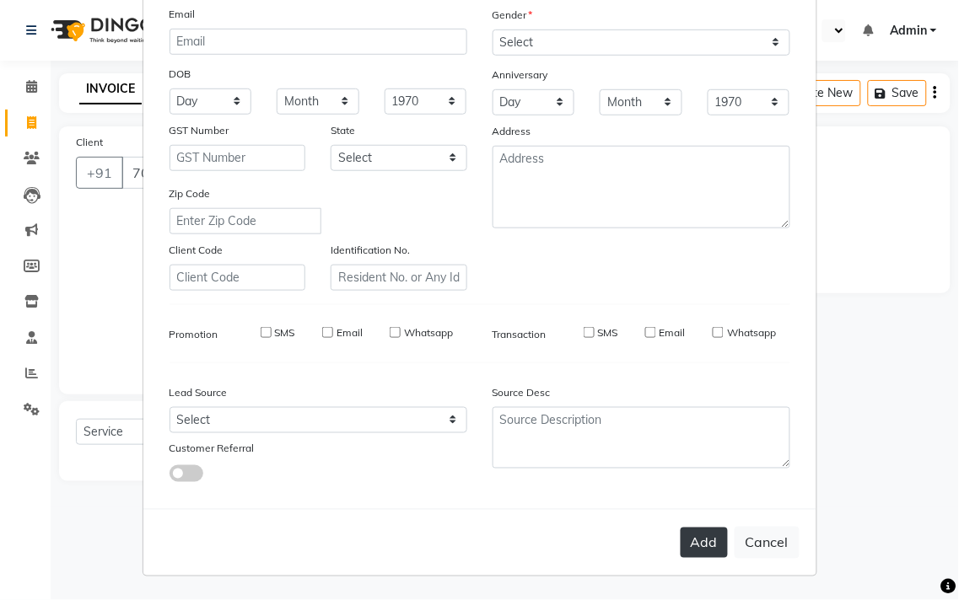
select select
checkbox input "false"
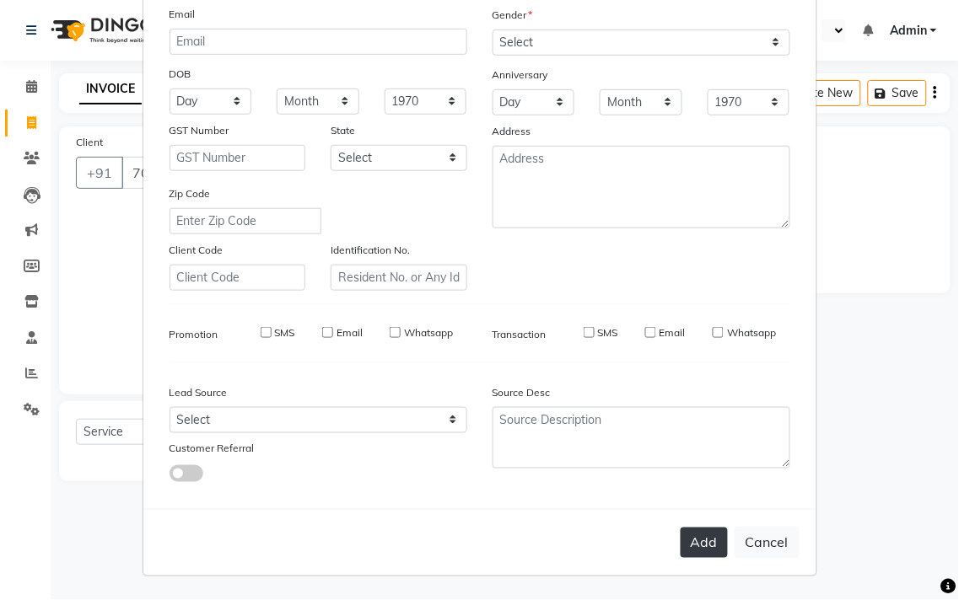
checkbox input "false"
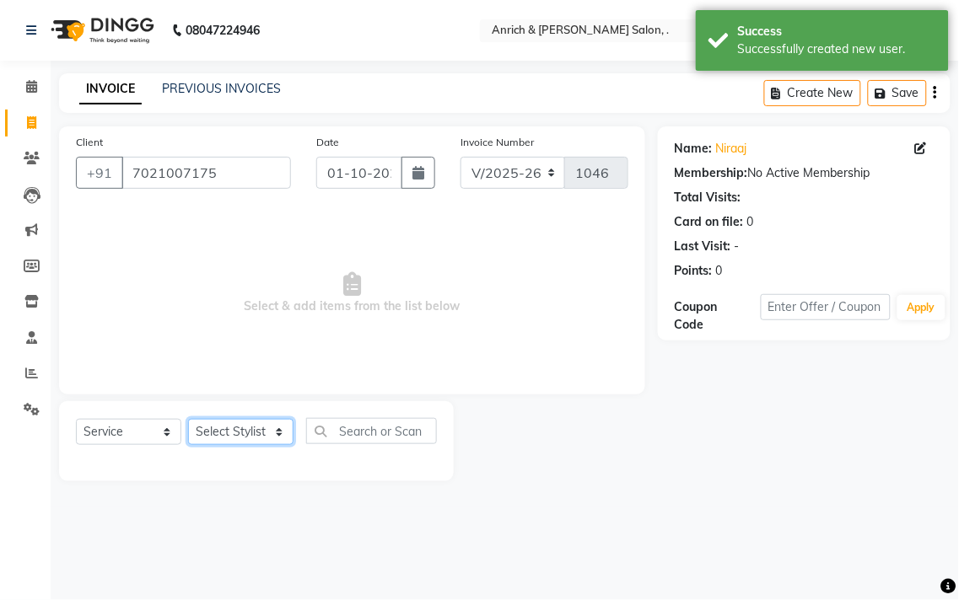
click at [230, 439] on select "Select Stylist [PERSON_NAME] Aparna borate GEETA [PERSON_NAME] [PERSON_NAME] SA…" at bounding box center [240, 432] width 105 height 26
select select "58402"
click at [188, 420] on select "Select Stylist [PERSON_NAME] Aparna borate GEETA [PERSON_NAME] [PERSON_NAME] SA…" at bounding box center [240, 432] width 105 height 26
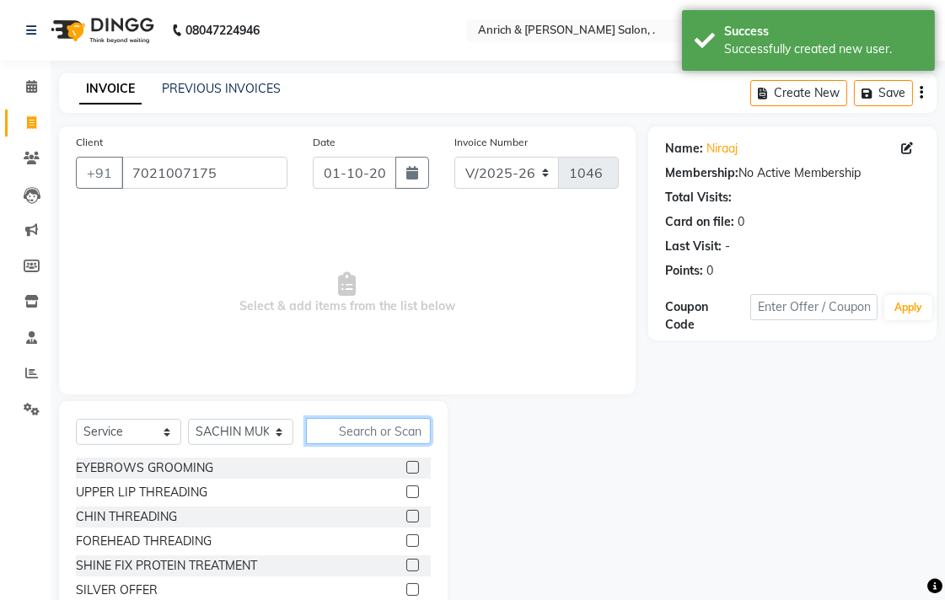
click at [359, 436] on input "text" at bounding box center [368, 431] width 125 height 26
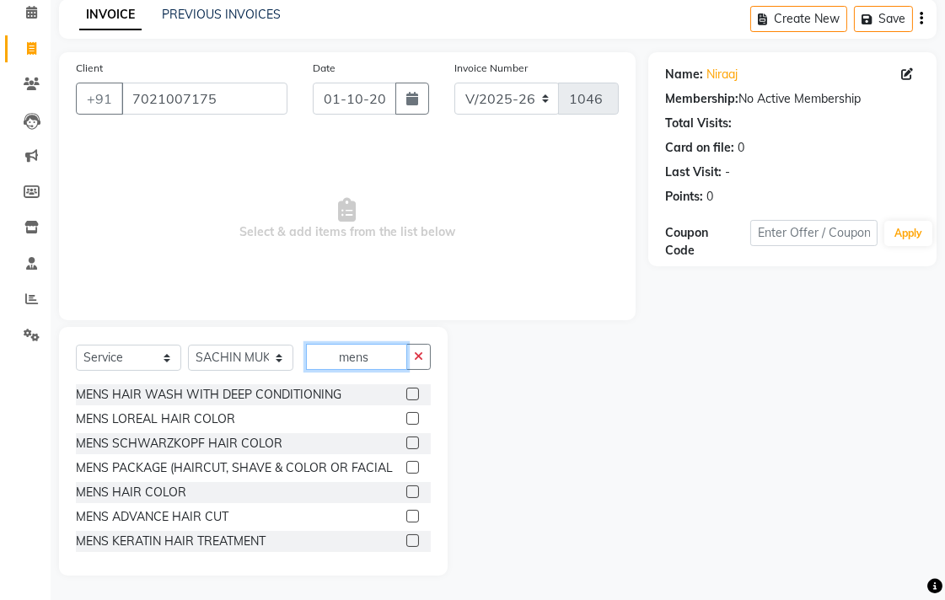
scroll to position [114, 0]
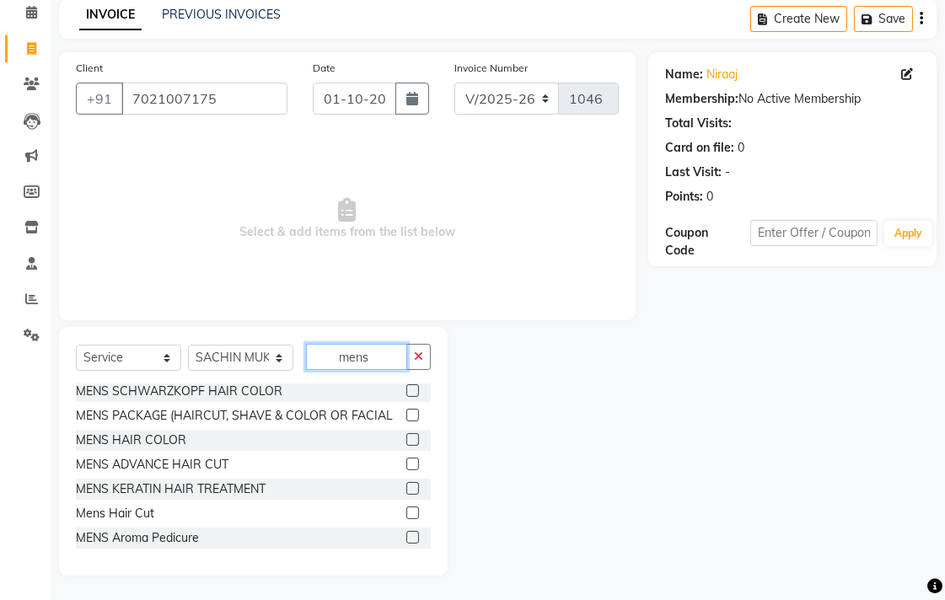
type input "mens"
click at [406, 512] on label at bounding box center [412, 513] width 13 height 13
click at [406, 512] on input "checkbox" at bounding box center [411, 514] width 11 height 11
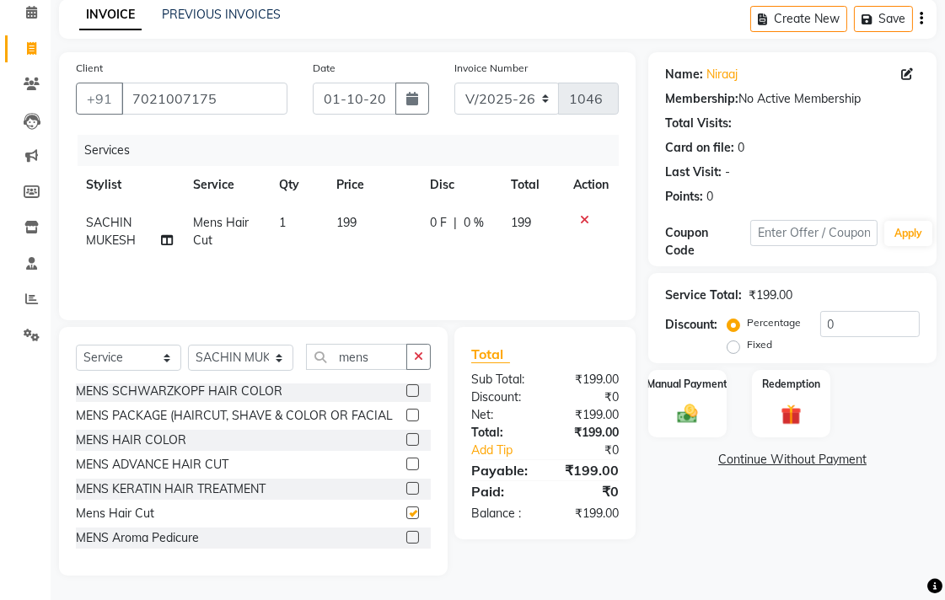
checkbox input "false"
click at [423, 357] on button "button" at bounding box center [418, 357] width 24 height 26
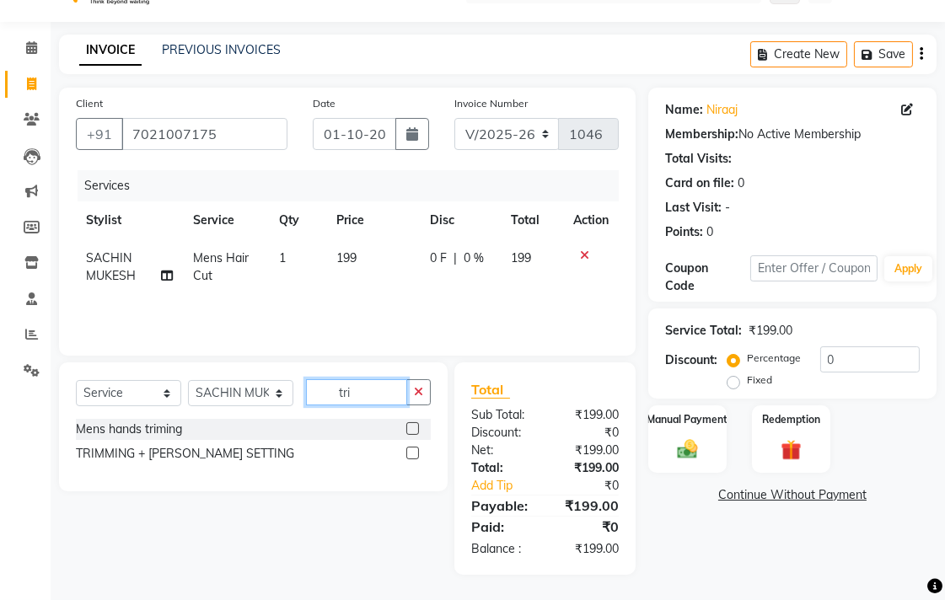
scroll to position [39, 0]
type input "trim"
click at [411, 456] on label at bounding box center [412, 453] width 13 height 13
click at [411, 456] on input "checkbox" at bounding box center [411, 454] width 11 height 11
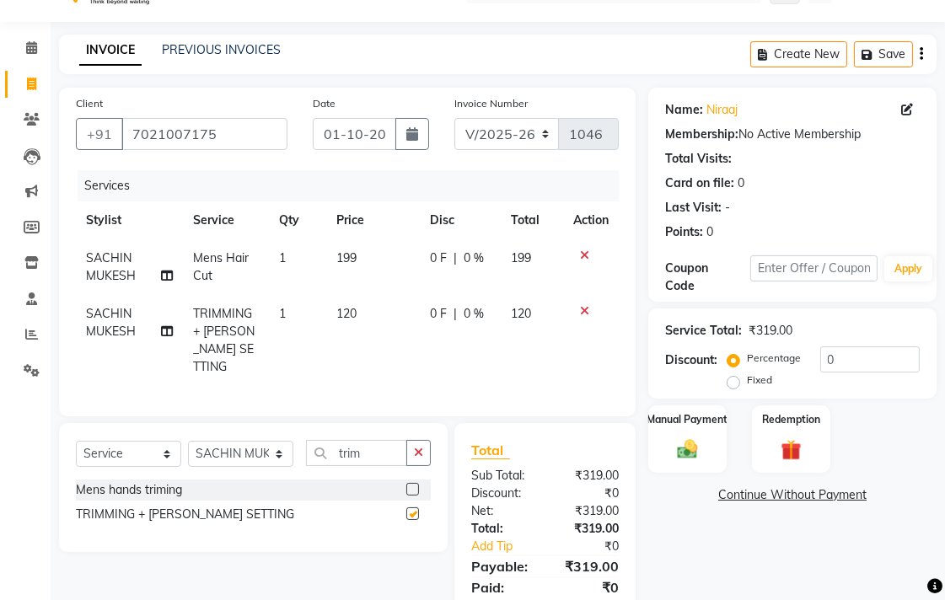
checkbox input "false"
click at [417, 448] on icon "button" at bounding box center [418, 453] width 9 height 12
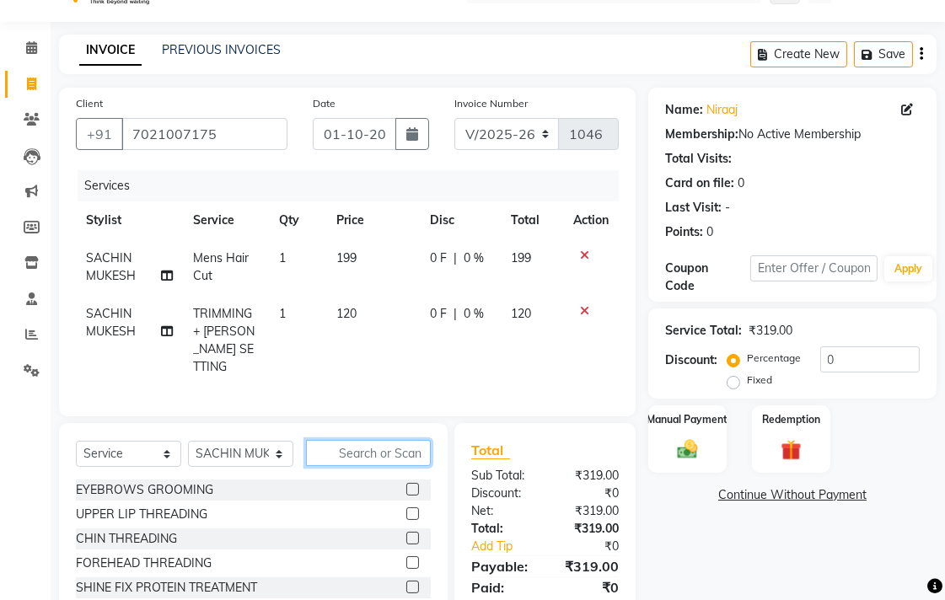
click at [408, 453] on input "text" at bounding box center [368, 453] width 125 height 26
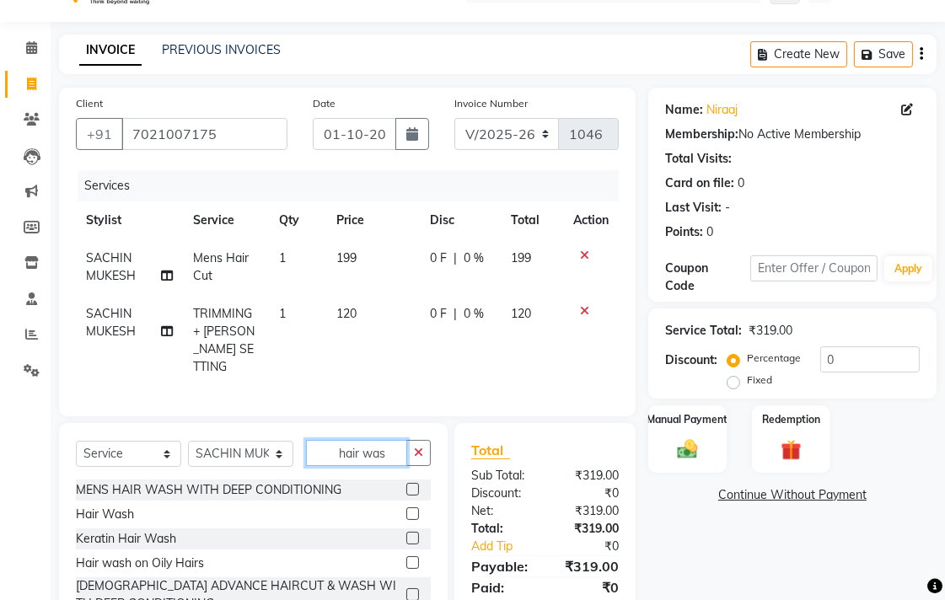
scroll to position [100, 0]
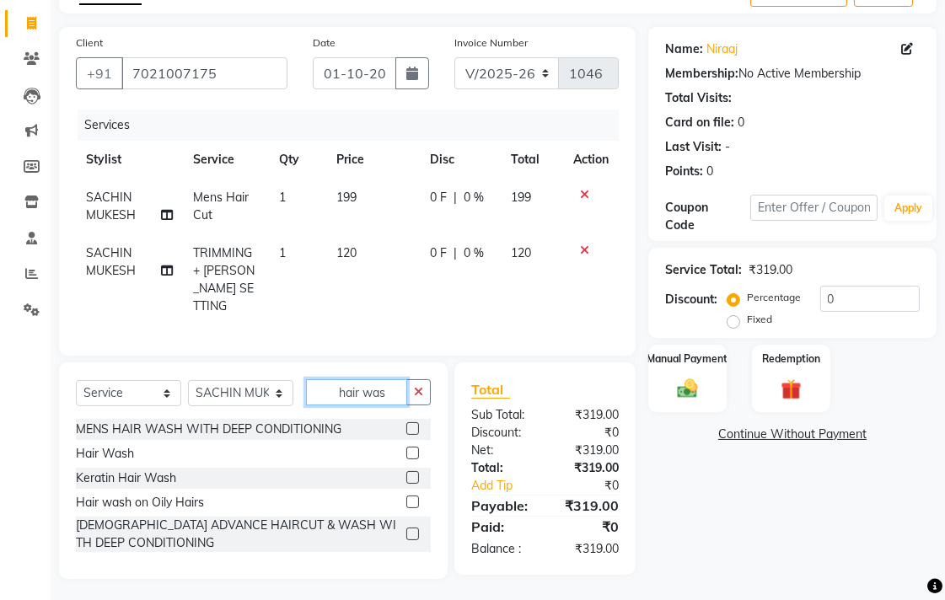
type input "hair was"
click at [415, 423] on label at bounding box center [412, 429] width 13 height 13
click at [415, 424] on input "checkbox" at bounding box center [411, 429] width 11 height 11
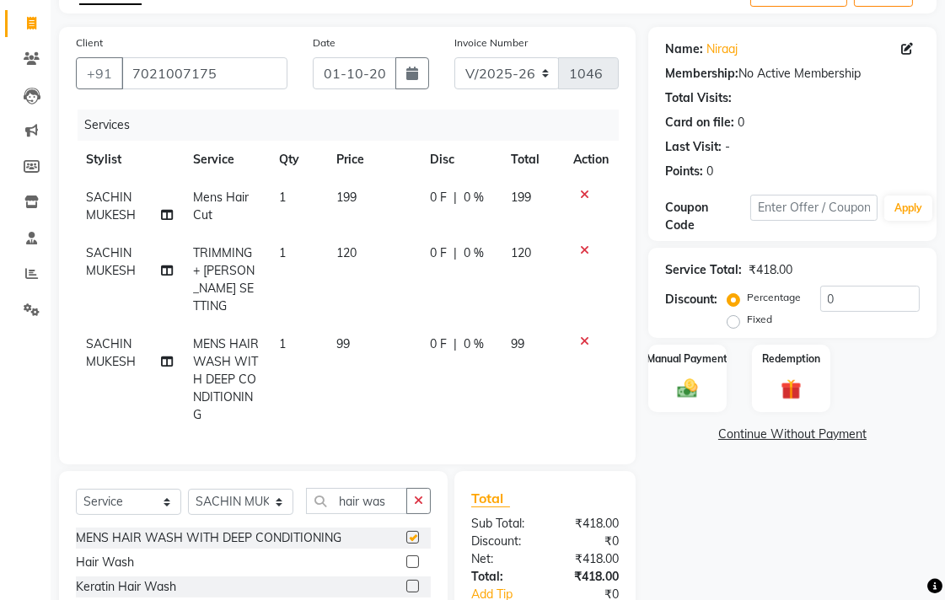
checkbox input "false"
click at [444, 250] on span "0 F" at bounding box center [438, 254] width 17 height 18
select select "58402"
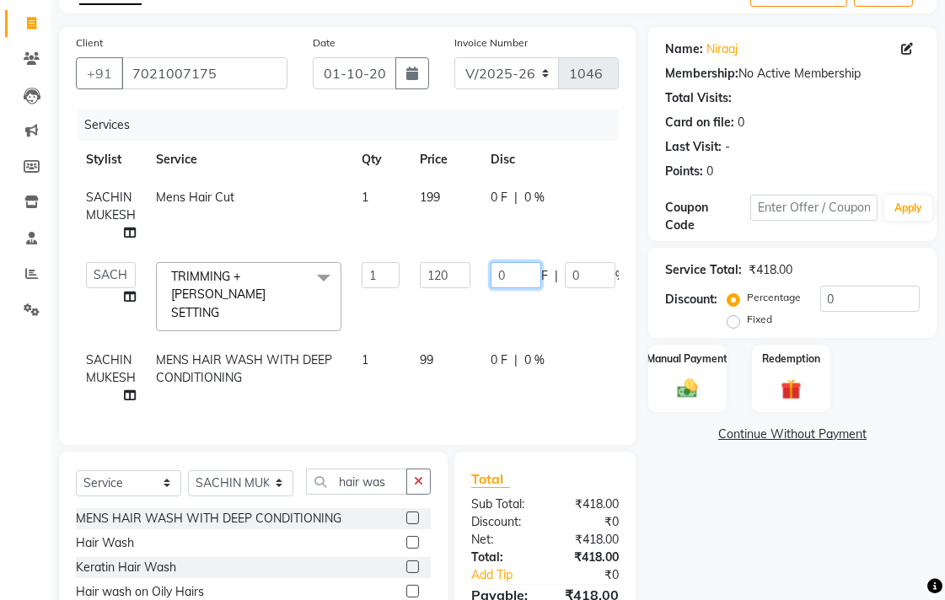
click at [524, 279] on input "0" at bounding box center [516, 275] width 51 height 26
type input "20"
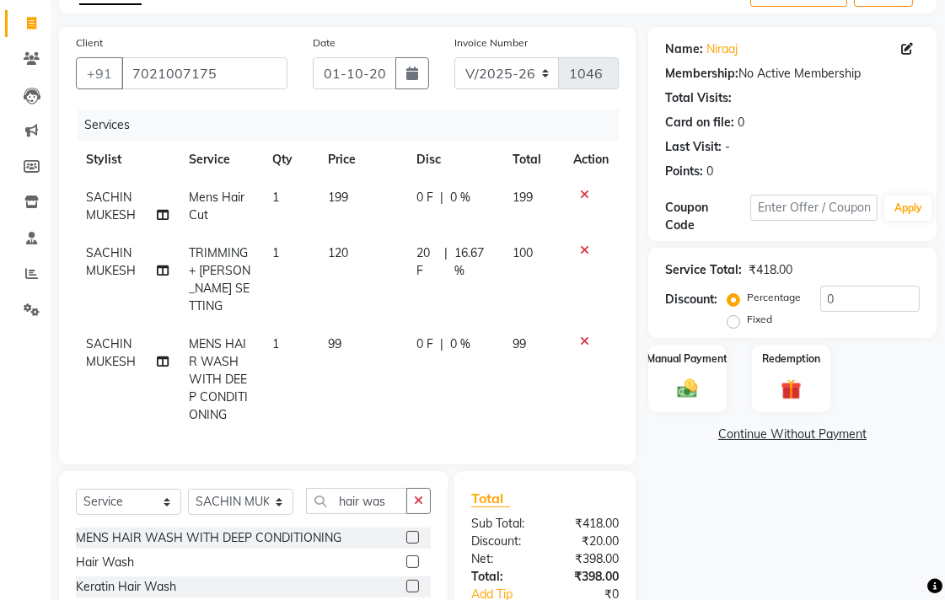
click at [579, 391] on tr "SACHIN MUKESH MENS HAIR WASH WITH DEEP CONDITIONING 1 99 0 F | 0 % 99" at bounding box center [347, 380] width 543 height 109
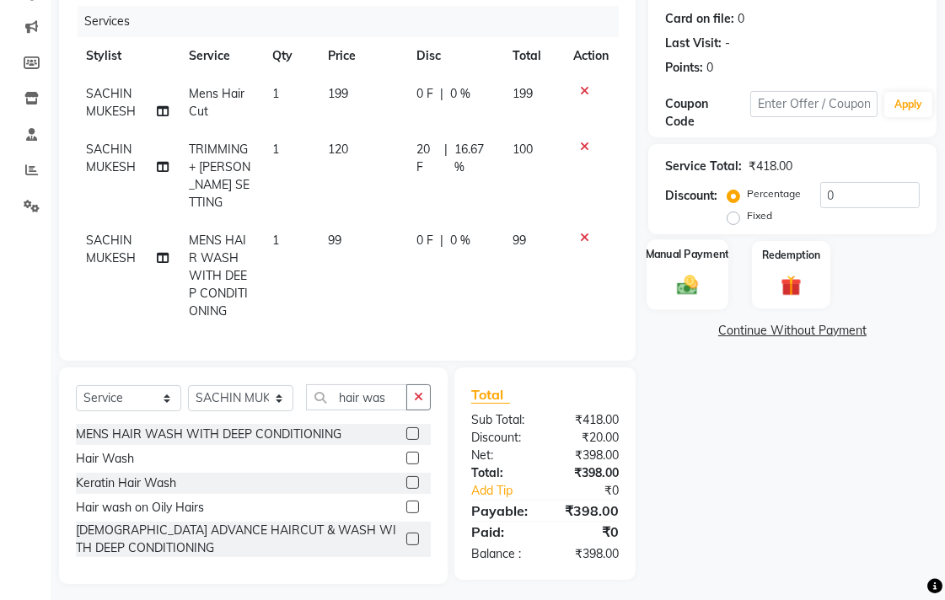
scroll to position [208, 0]
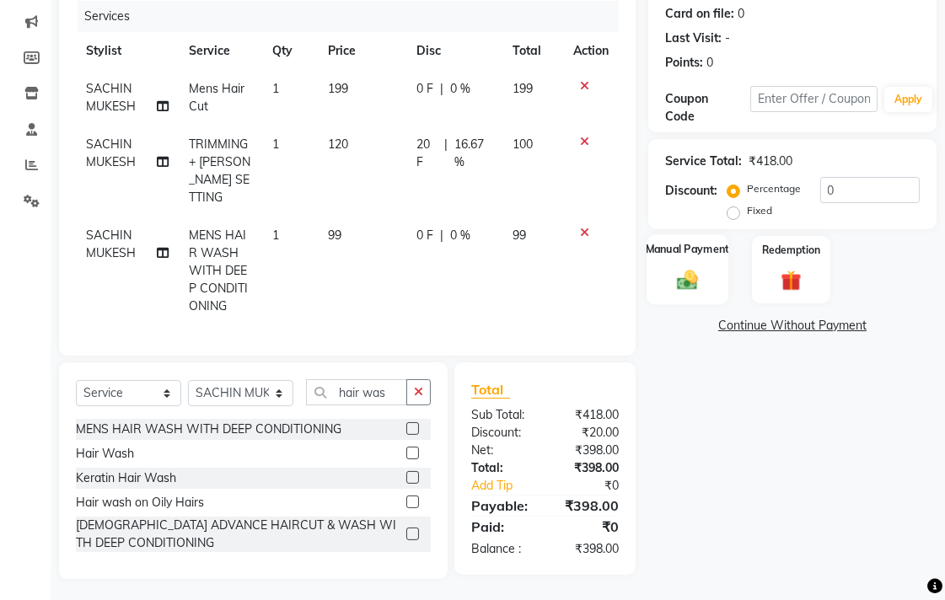
click at [688, 273] on img at bounding box center [687, 279] width 35 height 24
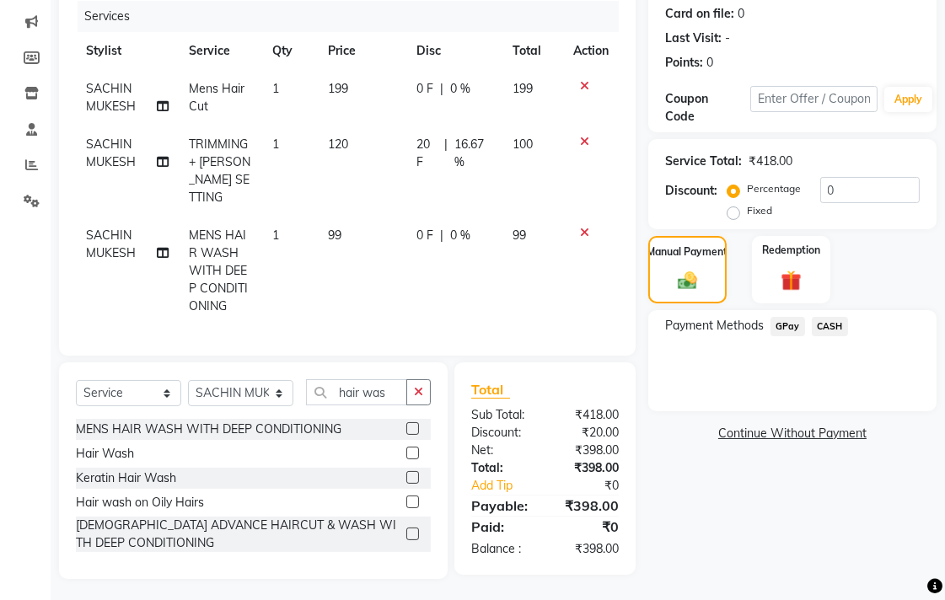
click at [787, 324] on span "GPay" at bounding box center [788, 326] width 35 height 19
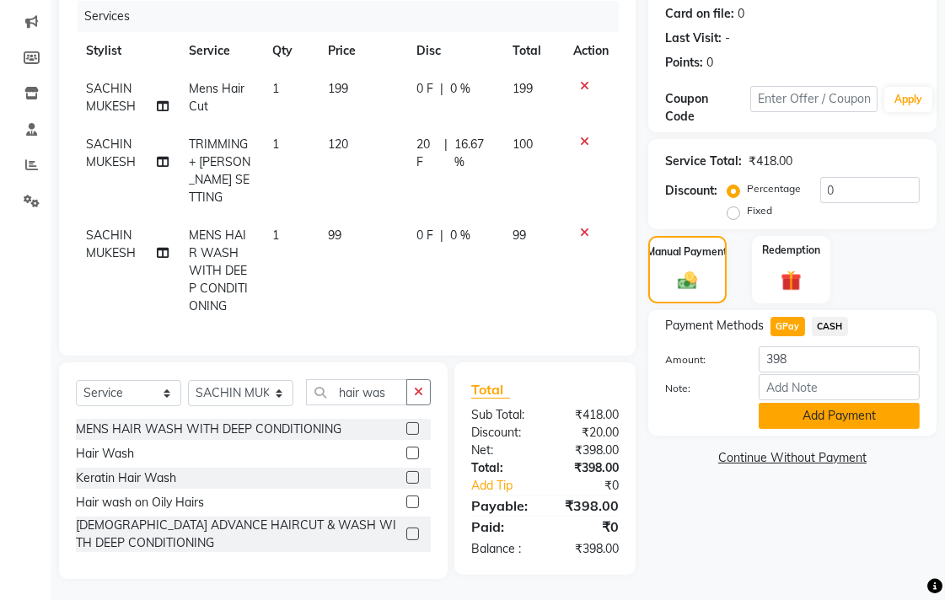
click at [794, 406] on button "Add Payment" at bounding box center [839, 416] width 161 height 26
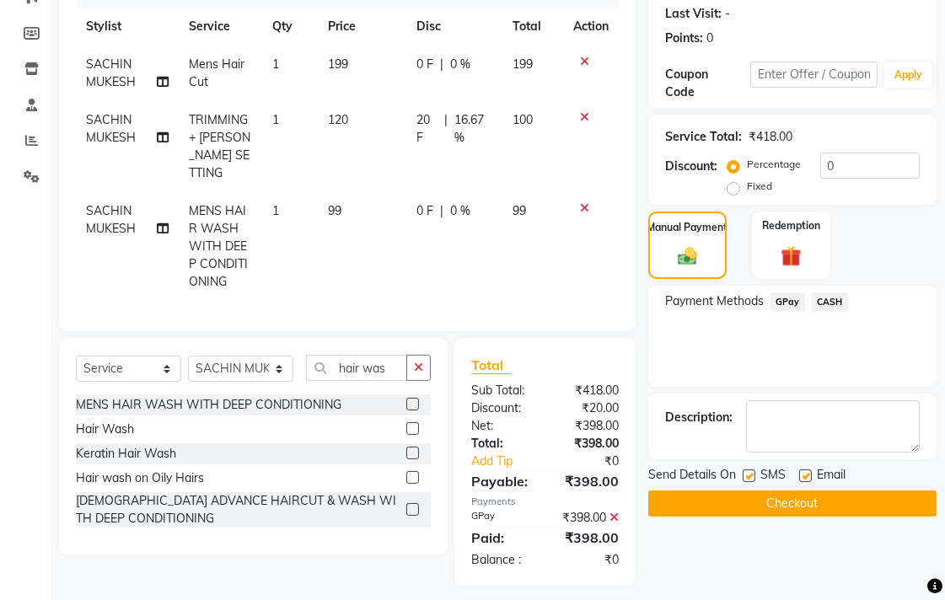
scroll to position [240, 0]
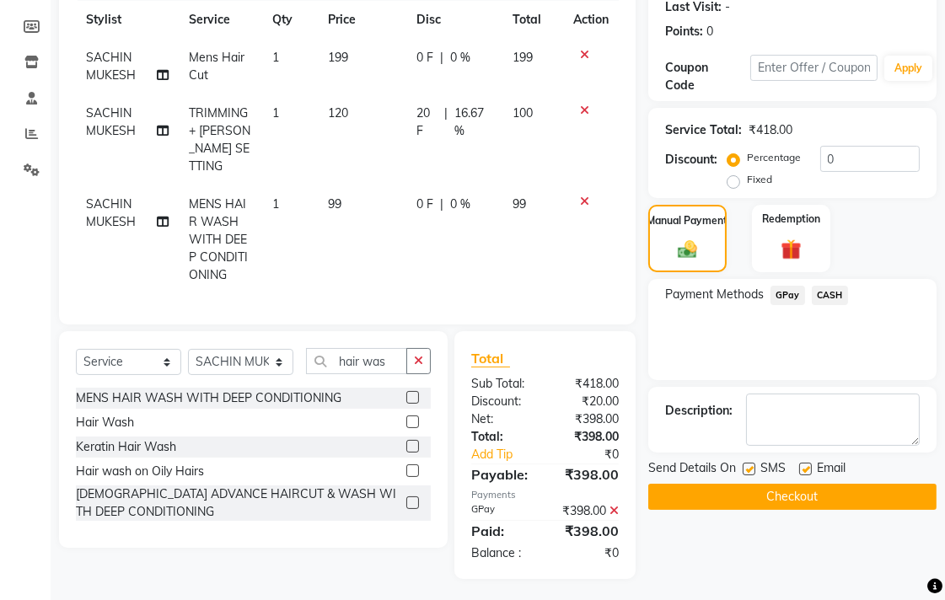
click at [789, 492] on button "Checkout" at bounding box center [793, 497] width 288 height 26
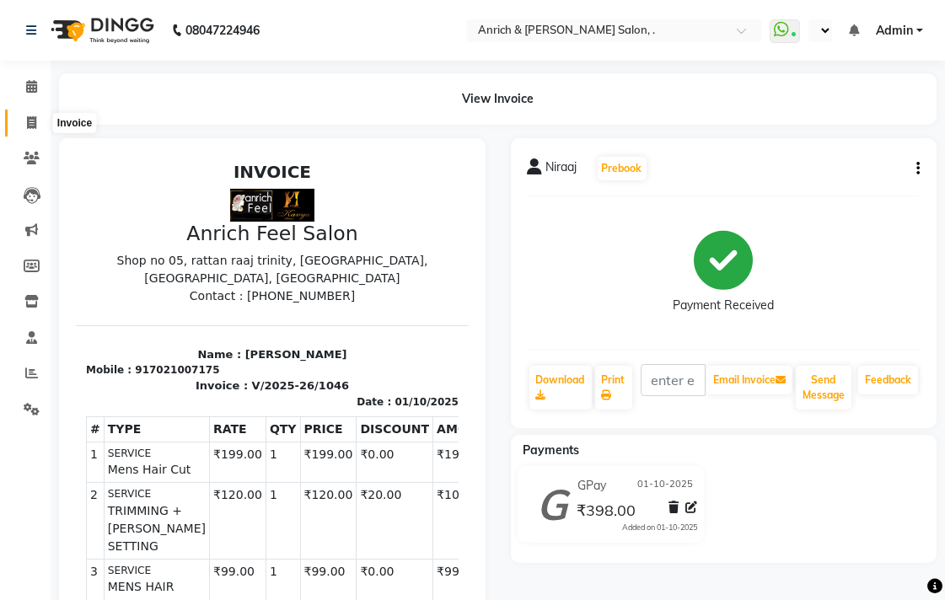
click at [27, 118] on icon at bounding box center [31, 122] width 9 height 13
select select "service"
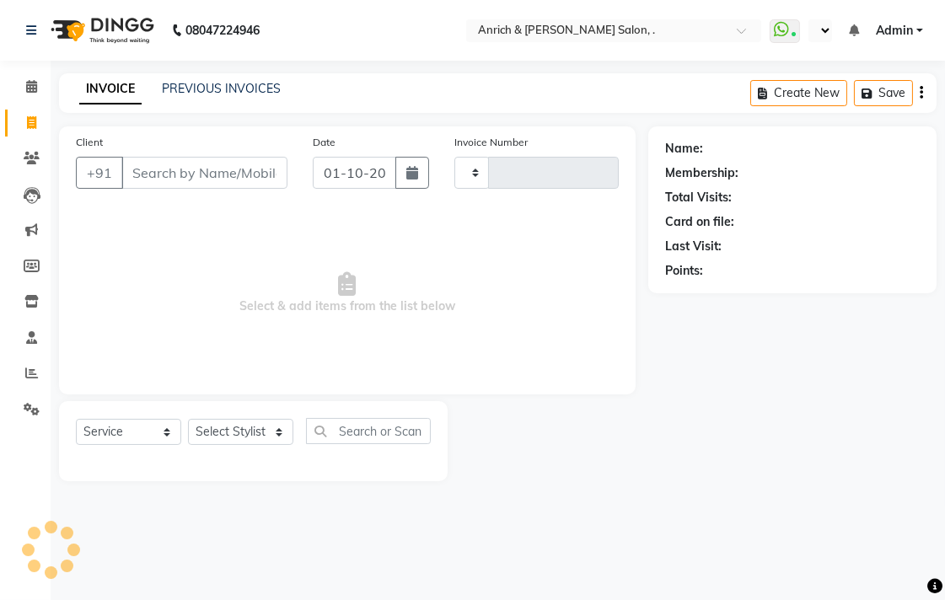
type input "1047"
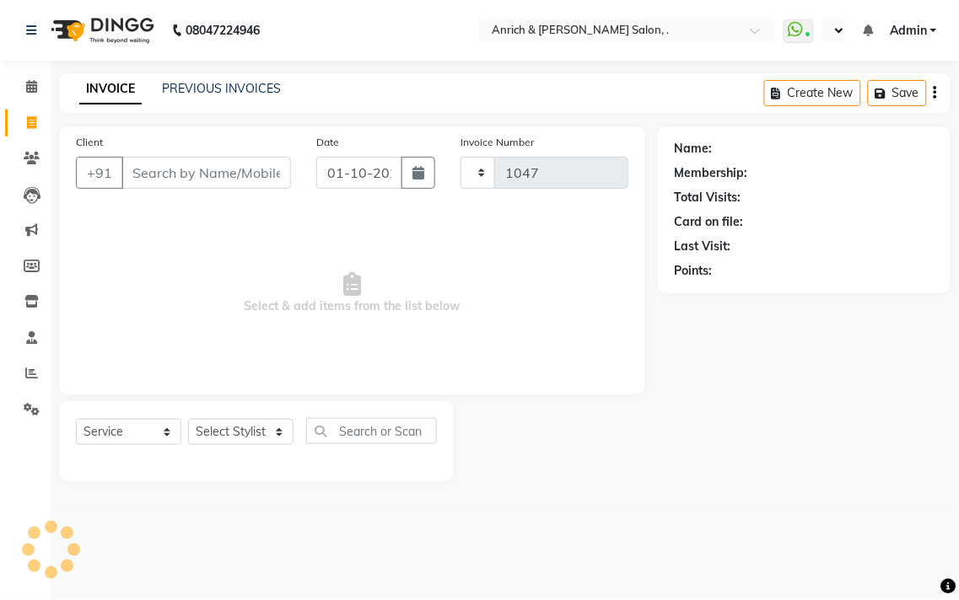
select select "5924"
drag, startPoint x: 479, startPoint y: 278, endPoint x: 491, endPoint y: 401, distance: 123.7
click at [487, 386] on div "Client +91 Date [DATE] Invoice Number V/2025 V/[PHONE_NUMBER] Select & add item…" at bounding box center [352, 260] width 586 height 268
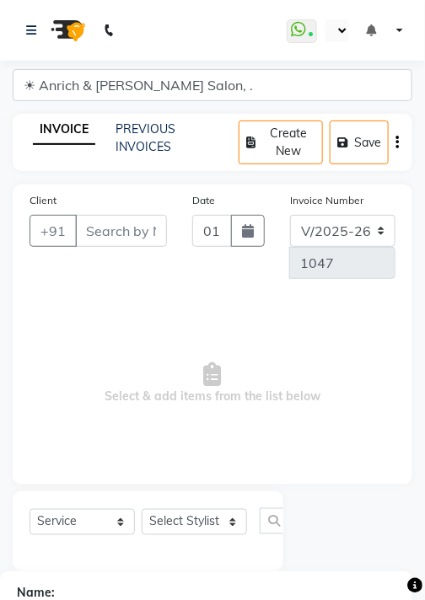
click at [256, 374] on span "Select & add items from the list below" at bounding box center [213, 383] width 366 height 169
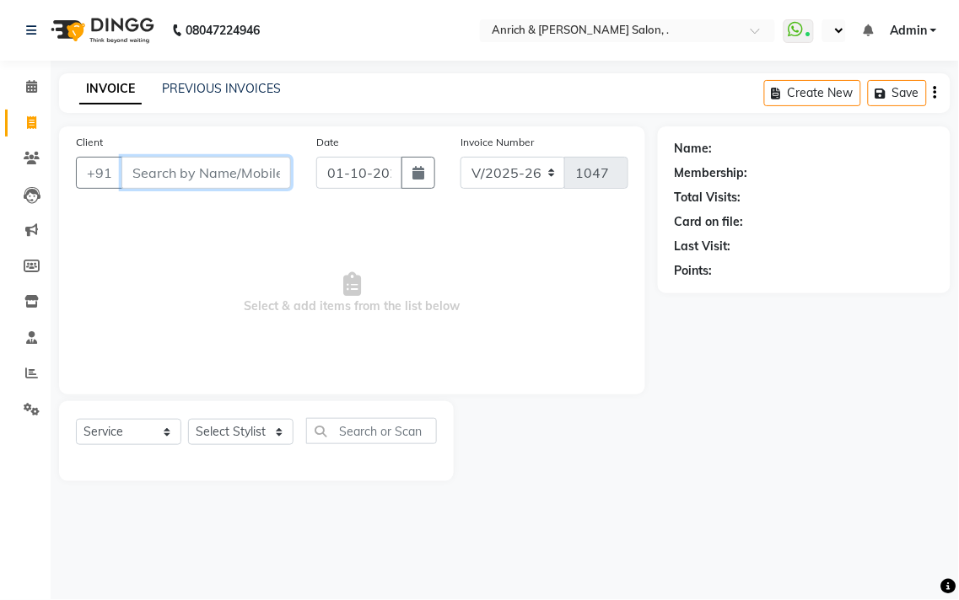
click at [273, 178] on input "Client" at bounding box center [206, 173] width 170 height 32
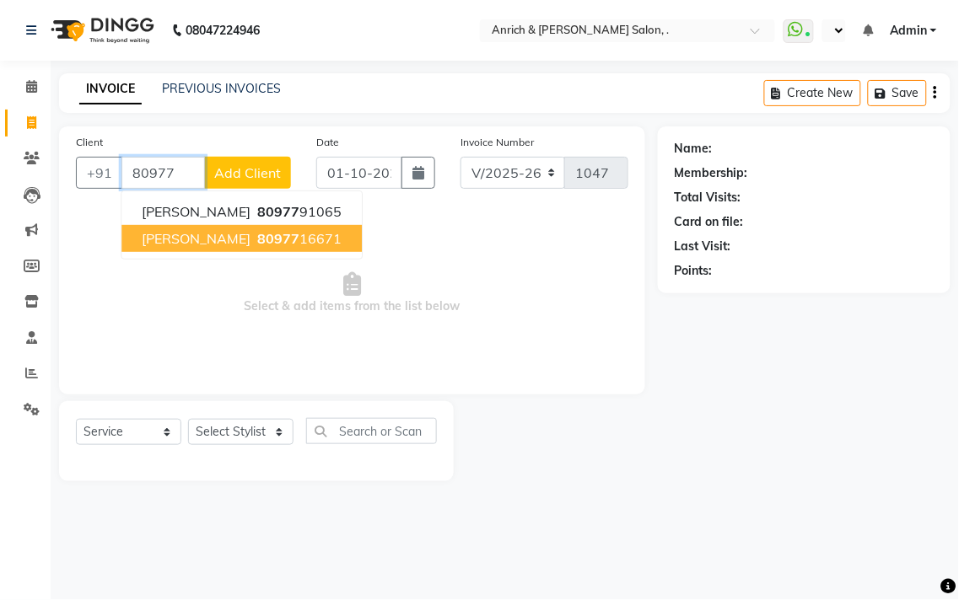
click at [254, 234] on ngb-highlight "80977 16671" at bounding box center [298, 238] width 88 height 17
type input "8097716671"
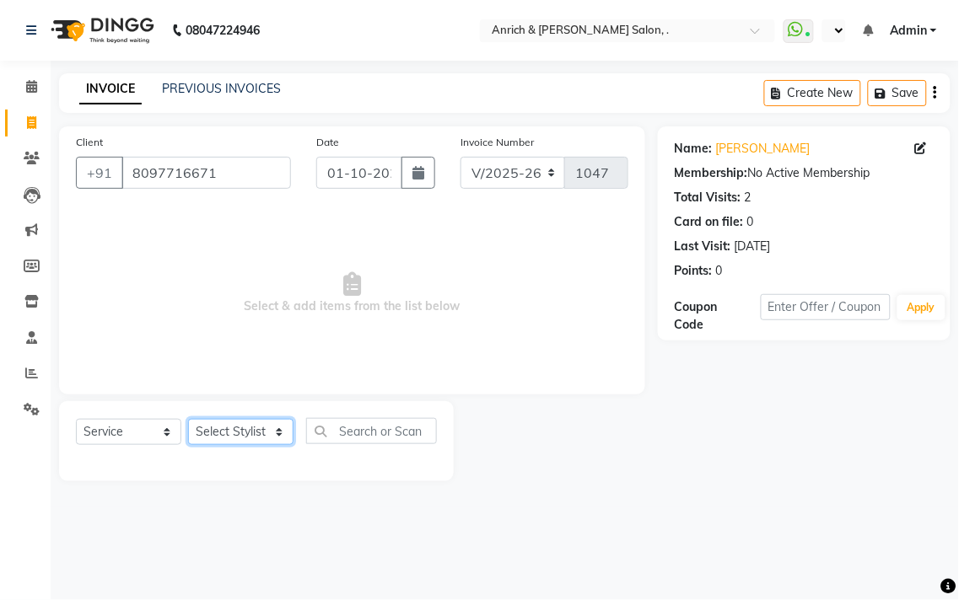
click at [253, 437] on select "Select Stylist [PERSON_NAME] Aparna borate GEETA [PERSON_NAME] [PERSON_NAME] SA…" at bounding box center [240, 432] width 105 height 26
select select "88950"
click at [188, 420] on select "Select Stylist [PERSON_NAME] Aparna borate GEETA [PERSON_NAME] [PERSON_NAME] SA…" at bounding box center [240, 432] width 105 height 26
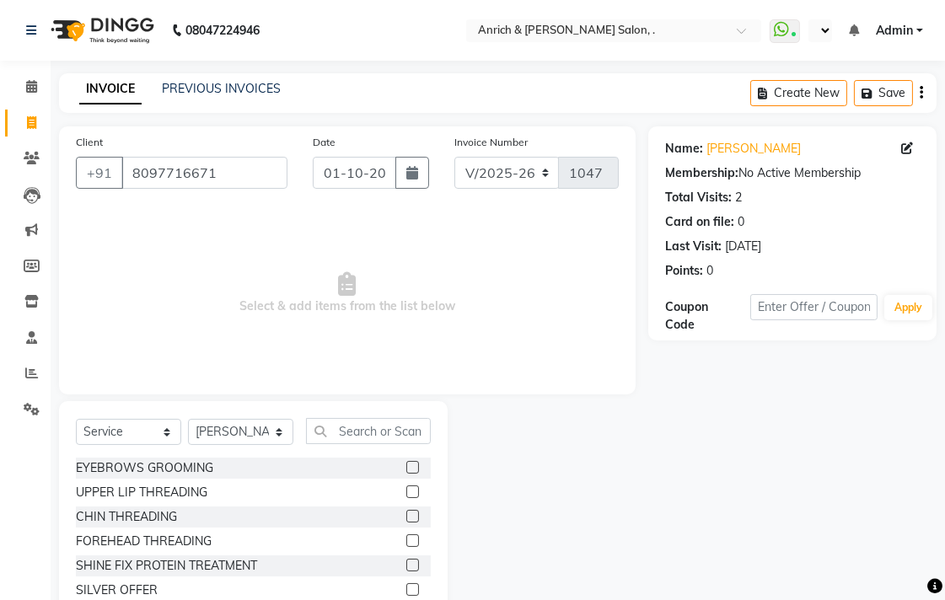
click at [406, 464] on label at bounding box center [412, 467] width 13 height 13
click at [406, 464] on input "checkbox" at bounding box center [411, 468] width 11 height 11
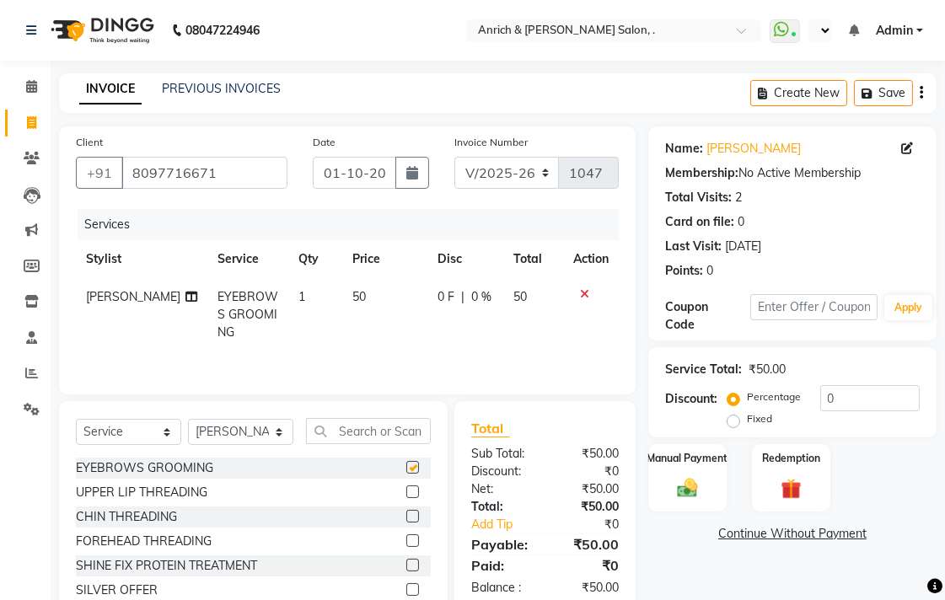
checkbox input "false"
click at [406, 494] on label at bounding box center [412, 492] width 13 height 13
click at [406, 494] on input "checkbox" at bounding box center [411, 492] width 11 height 11
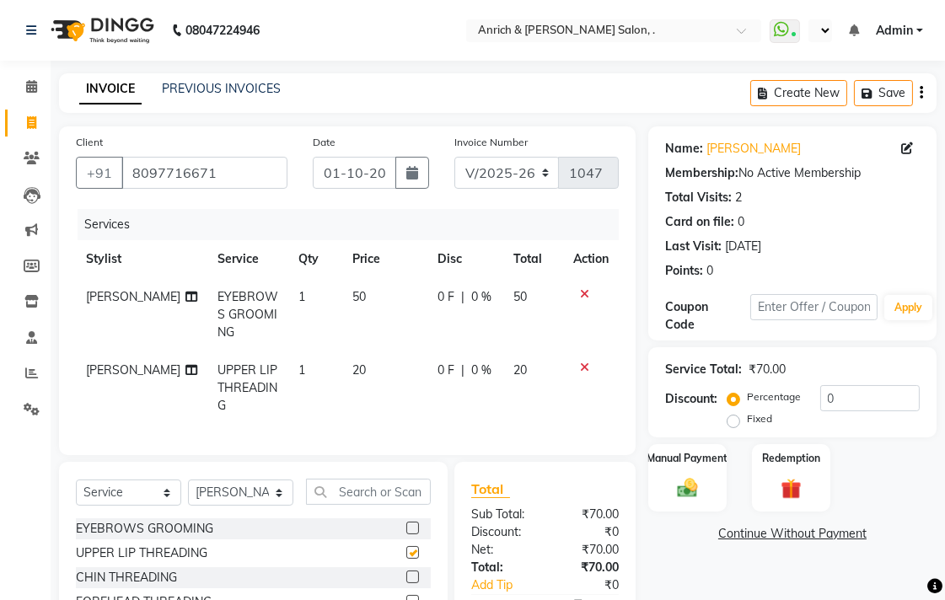
checkbox input "false"
click at [681, 492] on img at bounding box center [687, 488] width 35 height 24
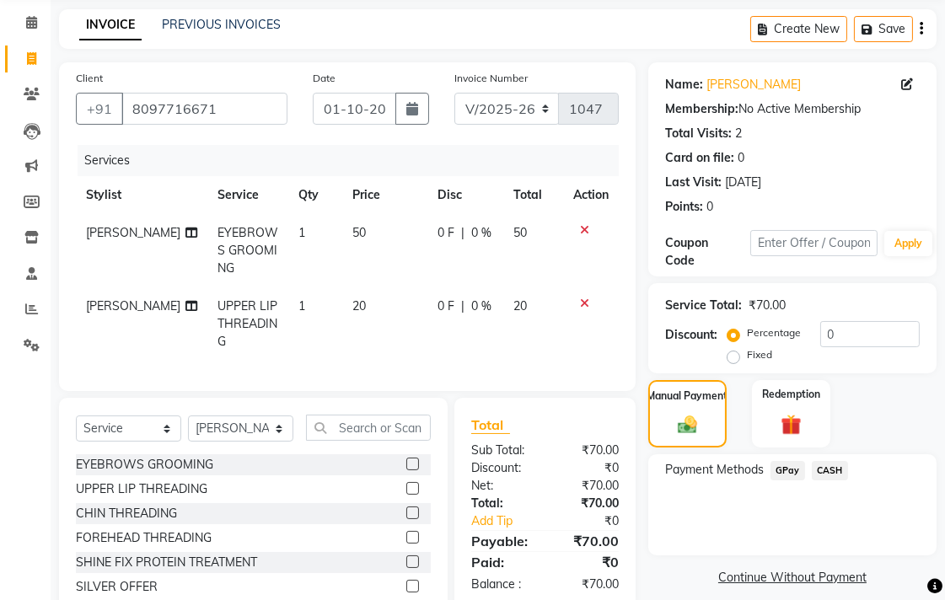
scroll to position [149, 0]
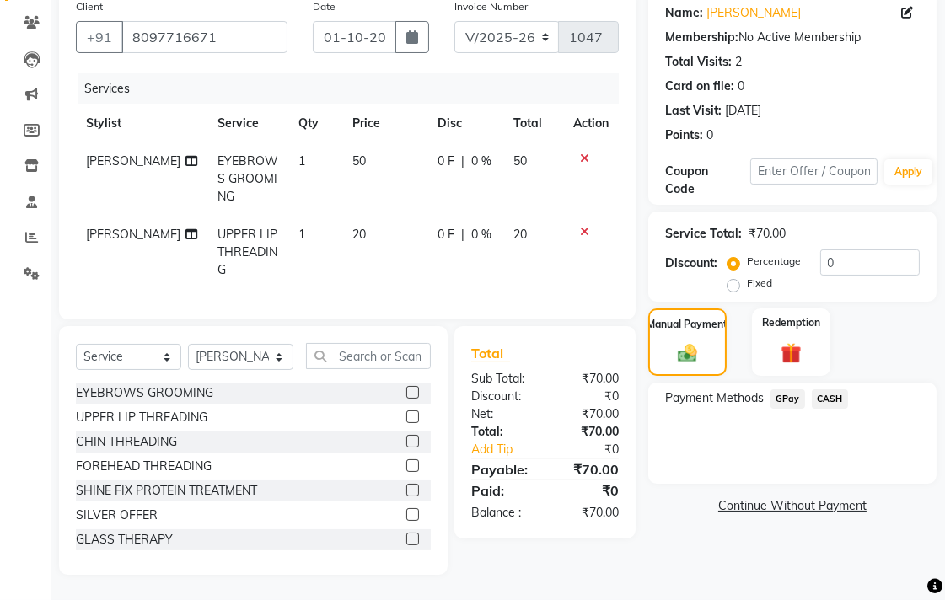
click at [794, 390] on span "GPay" at bounding box center [788, 399] width 35 height 19
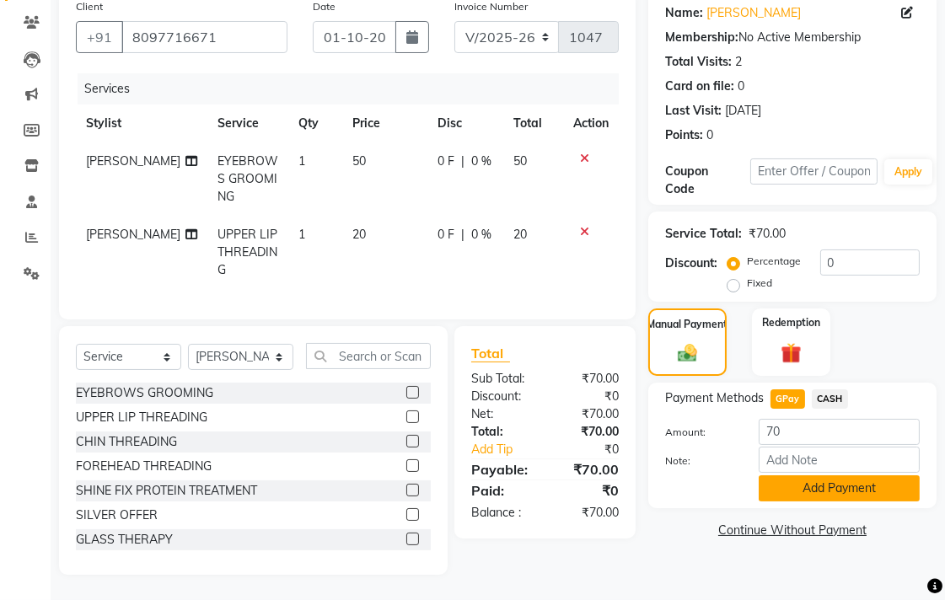
click at [838, 477] on button "Add Payment" at bounding box center [839, 489] width 161 height 26
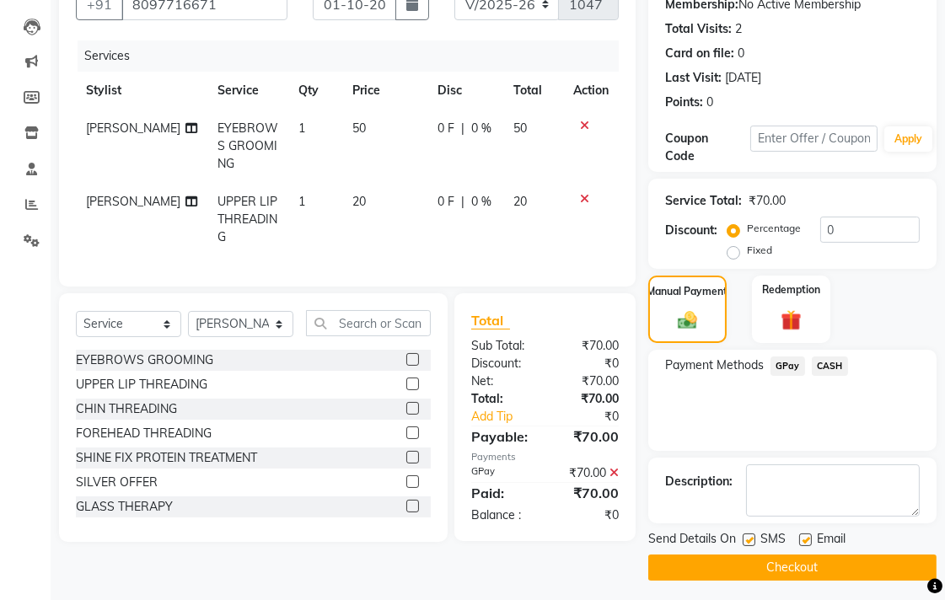
scroll to position [174, 0]
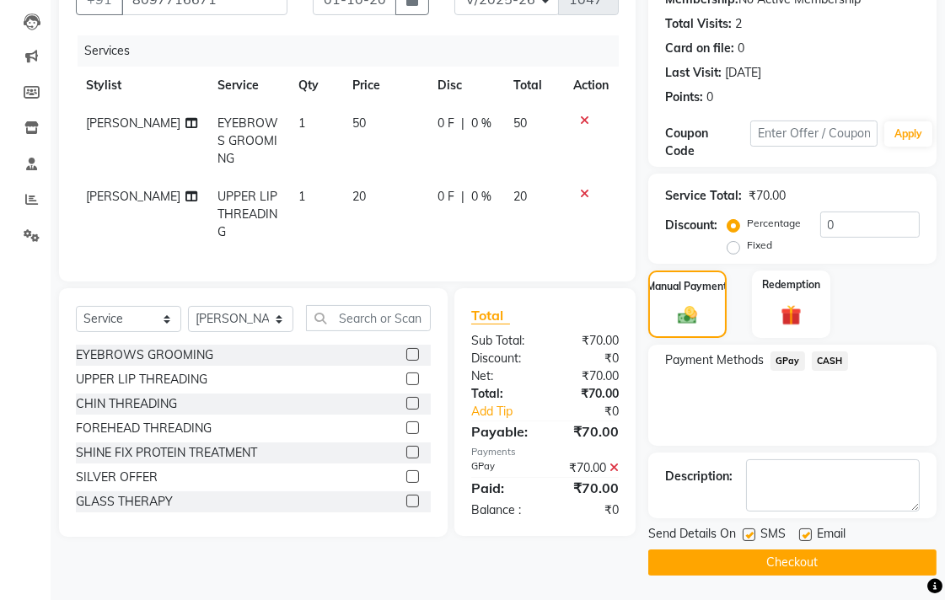
click at [840, 557] on button "Checkout" at bounding box center [793, 563] width 288 height 26
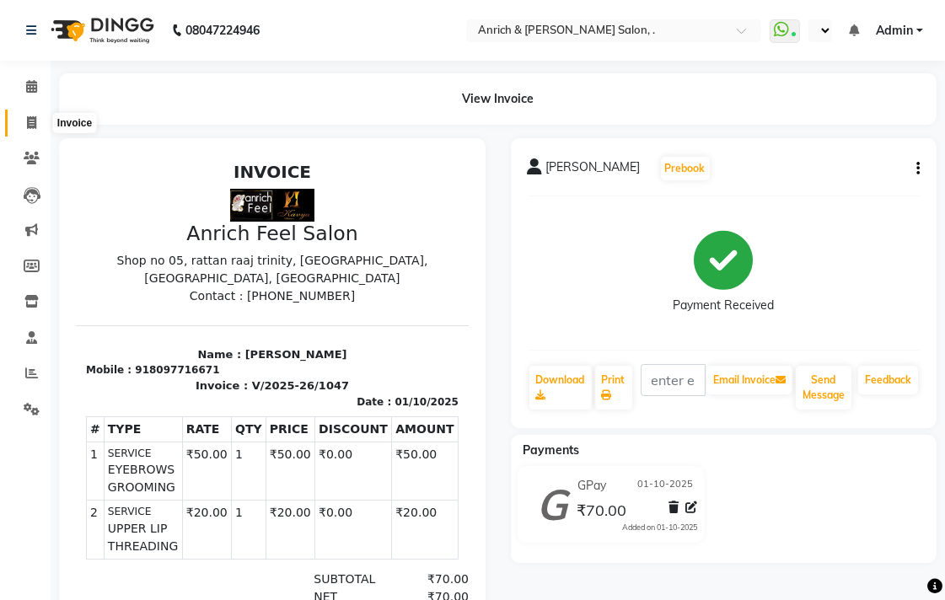
click at [29, 130] on span at bounding box center [32, 123] width 30 height 19
select select "service"
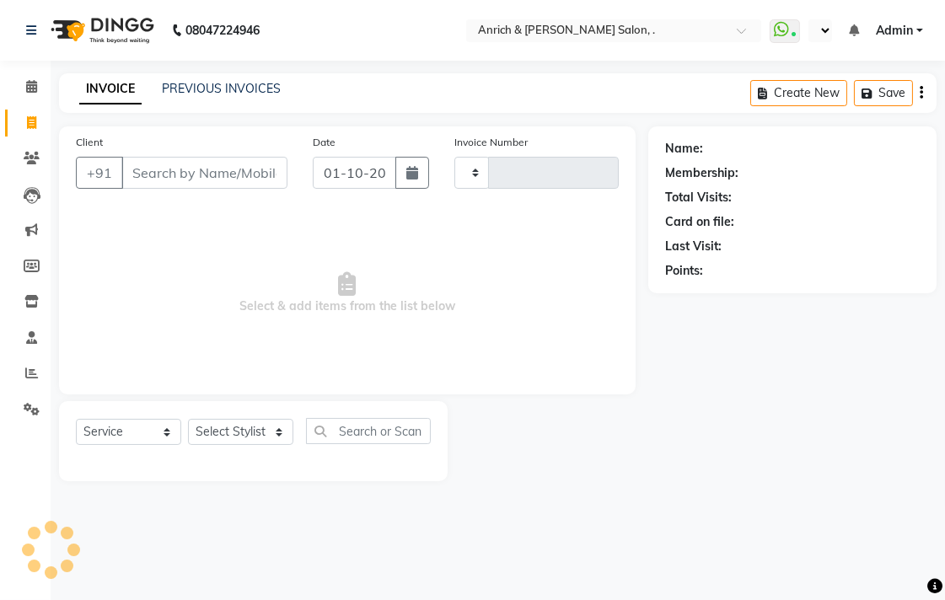
type input "1048"
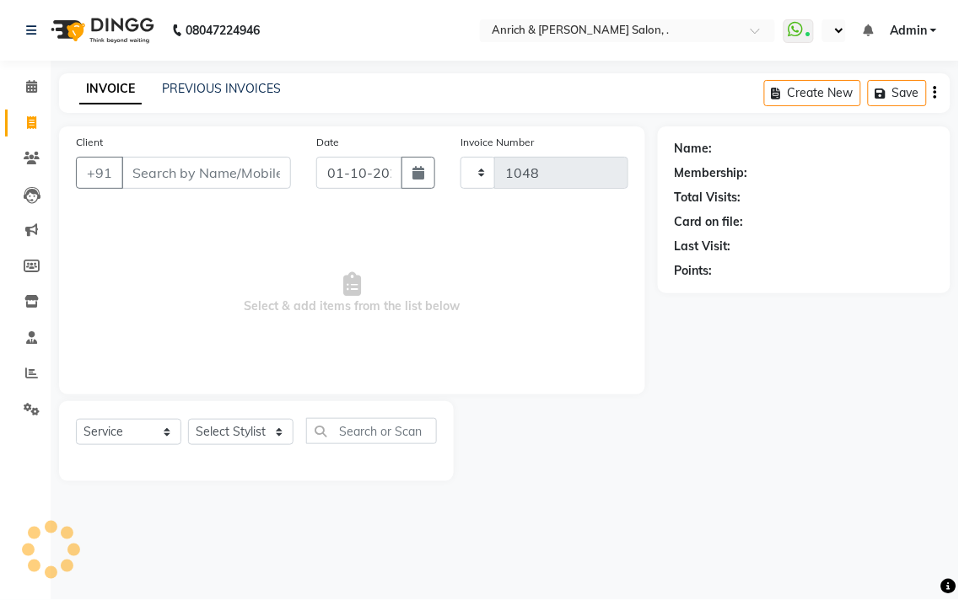
select select "5924"
drag, startPoint x: 242, startPoint y: 170, endPoint x: 242, endPoint y: 158, distance: 11.8
click at [242, 166] on input "Client" at bounding box center [206, 173] width 170 height 32
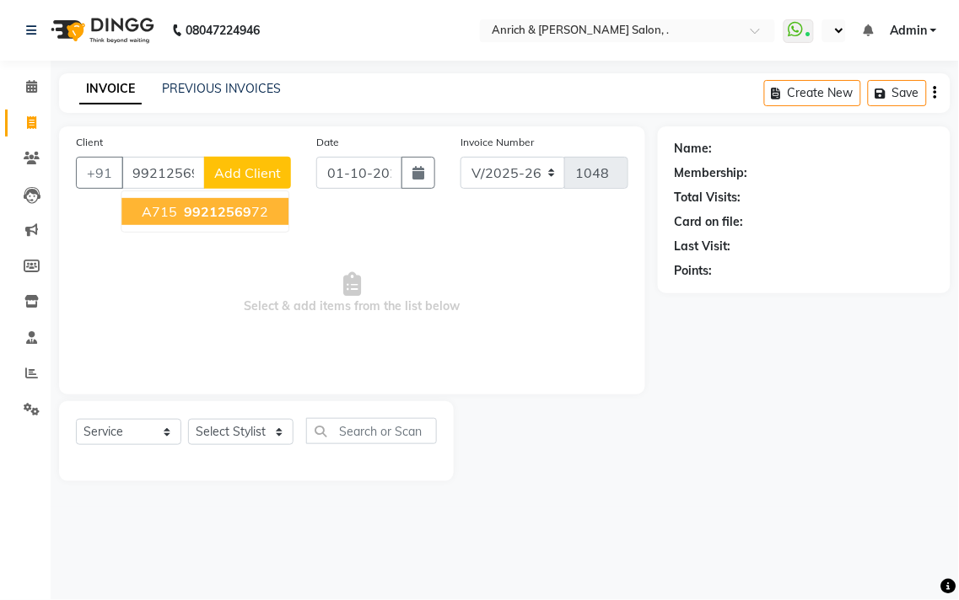
click at [232, 216] on span "99212569" at bounding box center [217, 211] width 67 height 17
type input "9921256972"
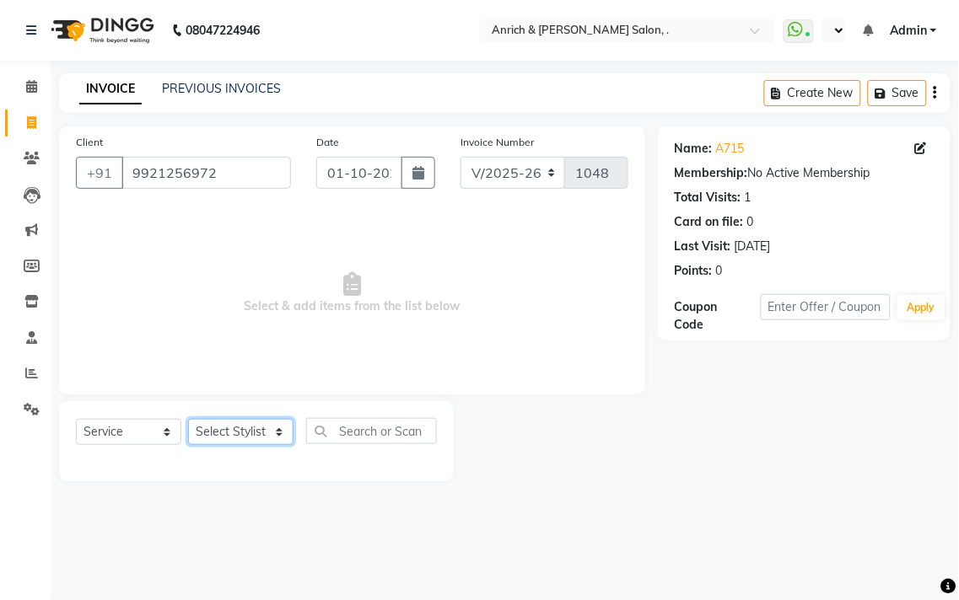
click at [222, 443] on select "Select Stylist [PERSON_NAME] Aparna borate GEETA [PERSON_NAME] [PERSON_NAME] SA…" at bounding box center [240, 432] width 105 height 26
select select "58402"
click at [188, 420] on select "Select Stylist [PERSON_NAME] Aparna borate GEETA [PERSON_NAME] [PERSON_NAME] SA…" at bounding box center [240, 432] width 105 height 26
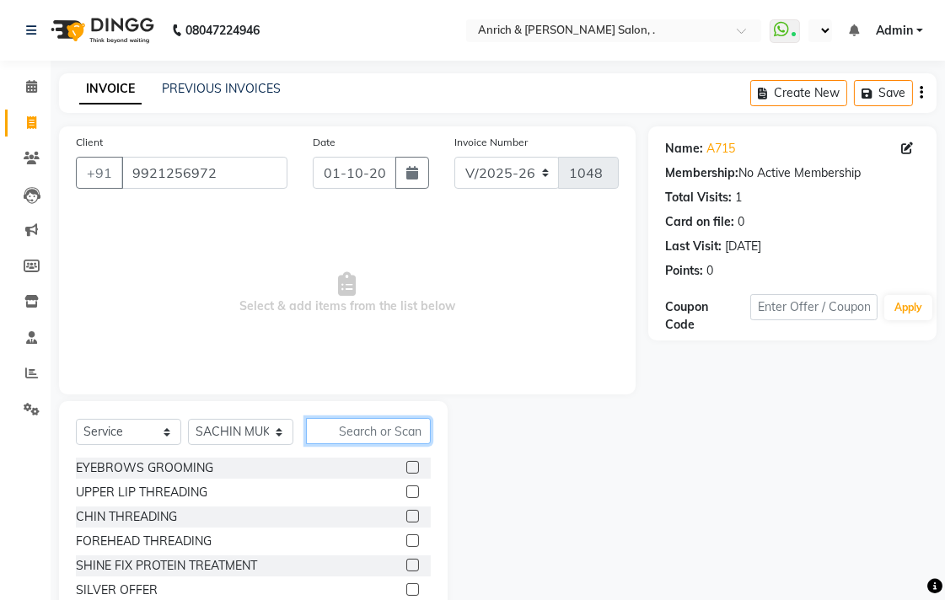
click at [342, 436] on input "text" at bounding box center [368, 431] width 125 height 26
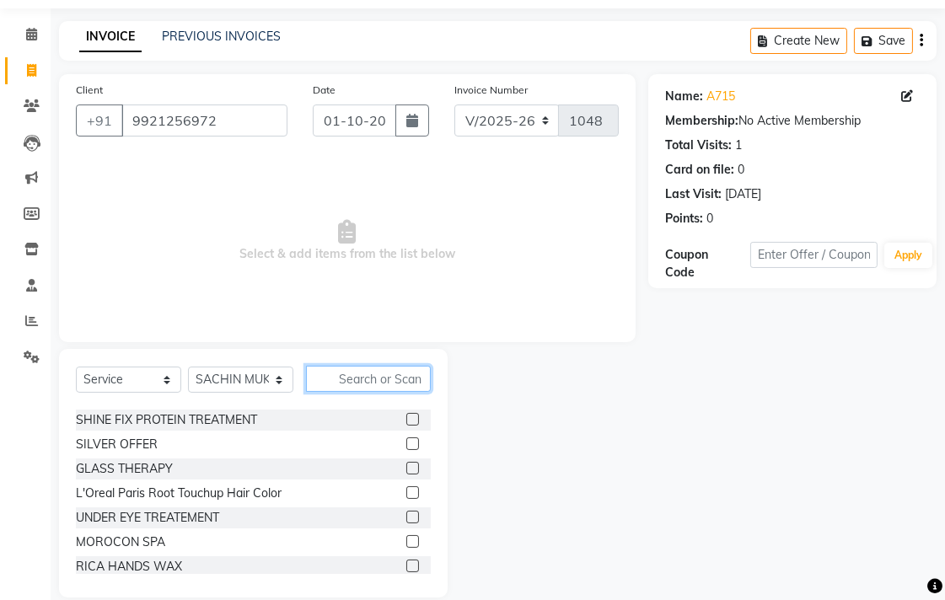
scroll to position [74, 0]
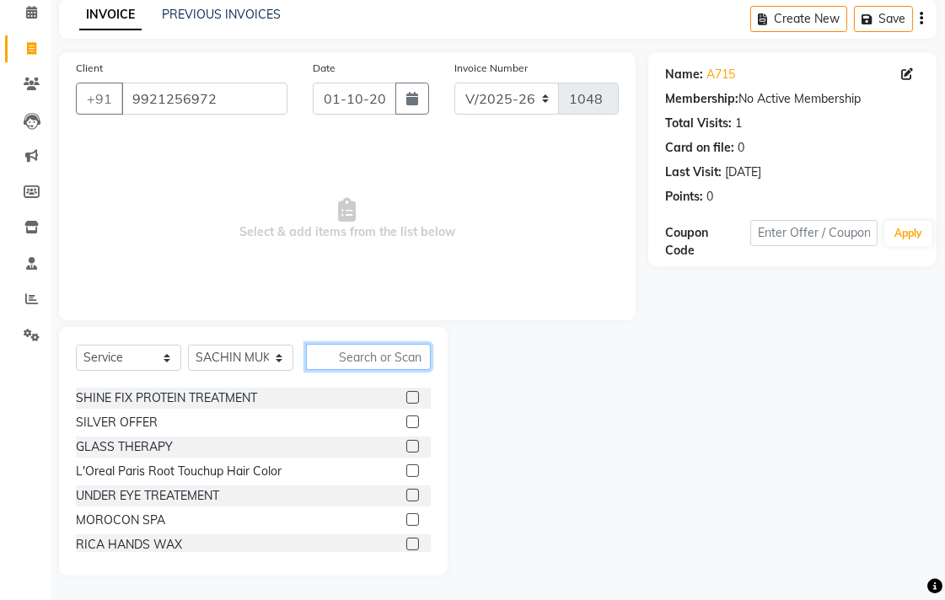
click at [373, 358] on input "text" at bounding box center [368, 357] width 125 height 26
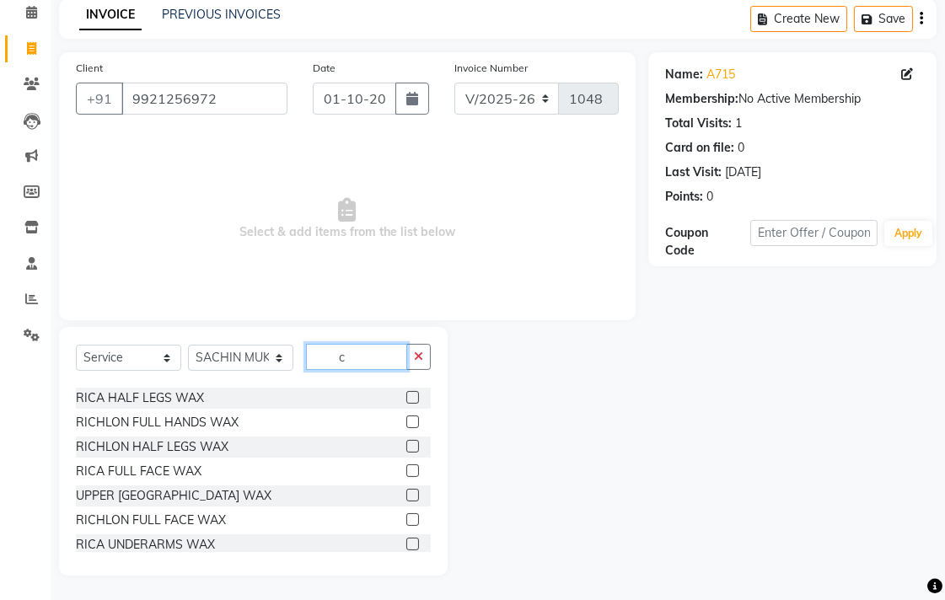
scroll to position [0, 0]
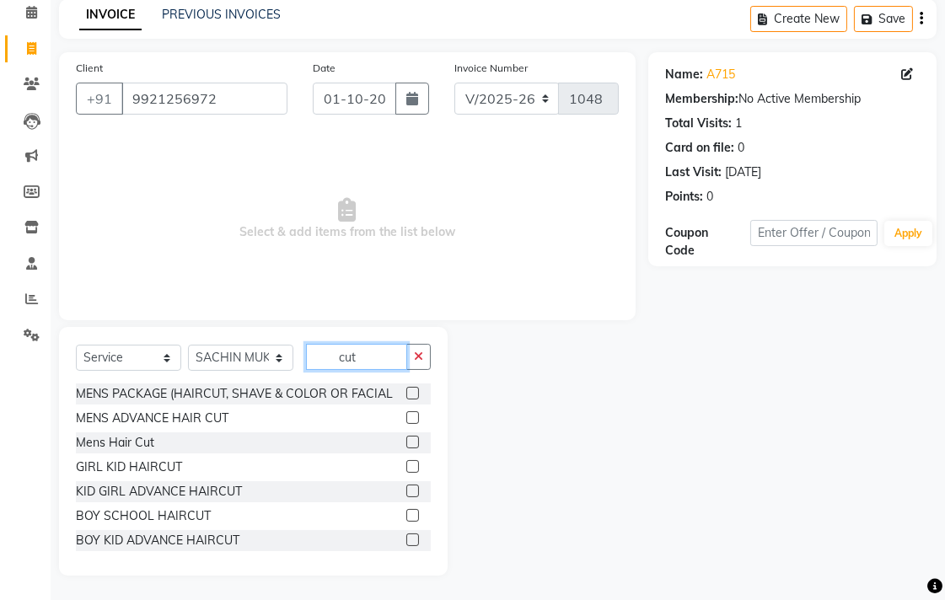
type input "cut"
click at [406, 424] on label at bounding box center [412, 418] width 13 height 13
click at [406, 424] on input "checkbox" at bounding box center [411, 418] width 11 height 11
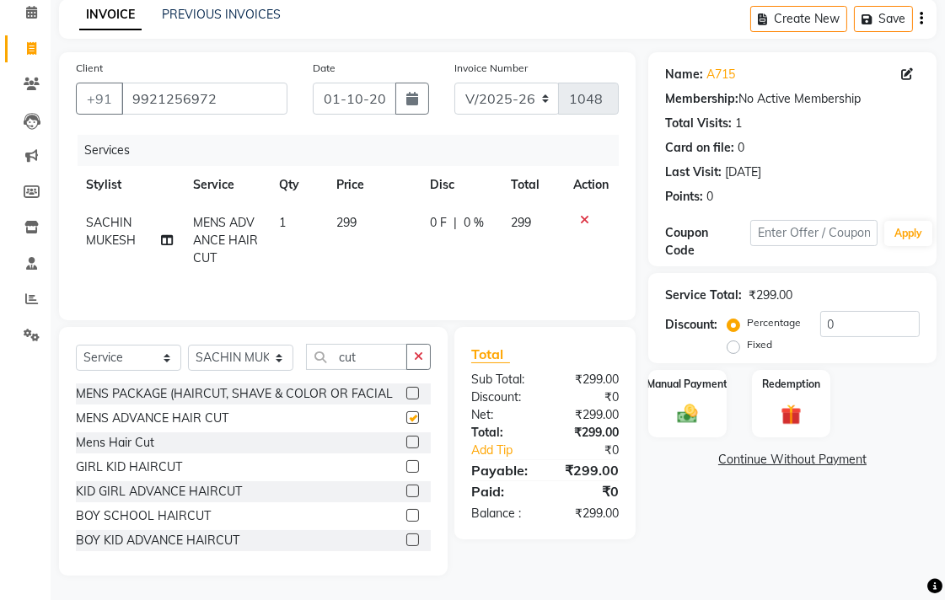
checkbox input "false"
click at [690, 410] on img at bounding box center [687, 413] width 35 height 24
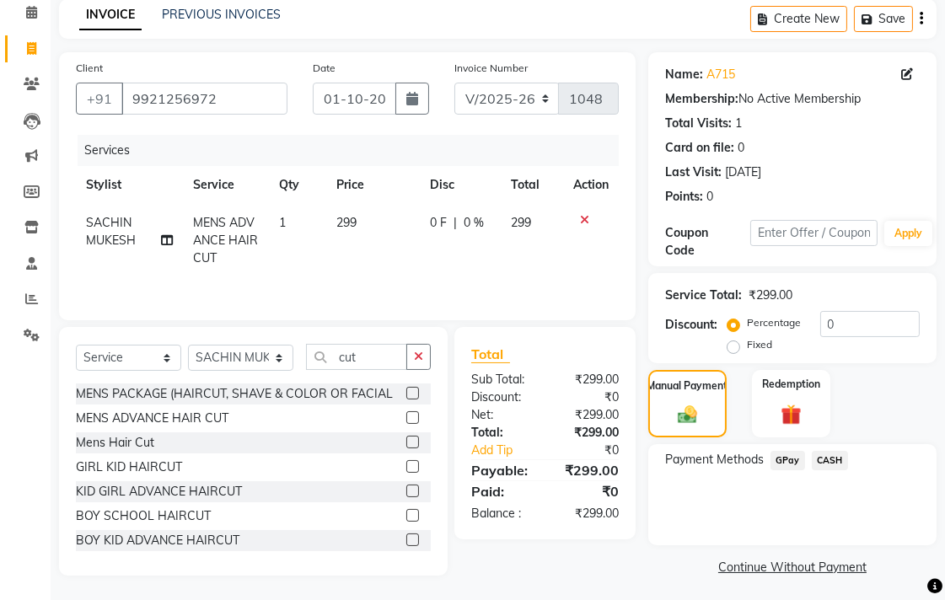
click at [832, 458] on span "CASH" at bounding box center [830, 460] width 36 height 19
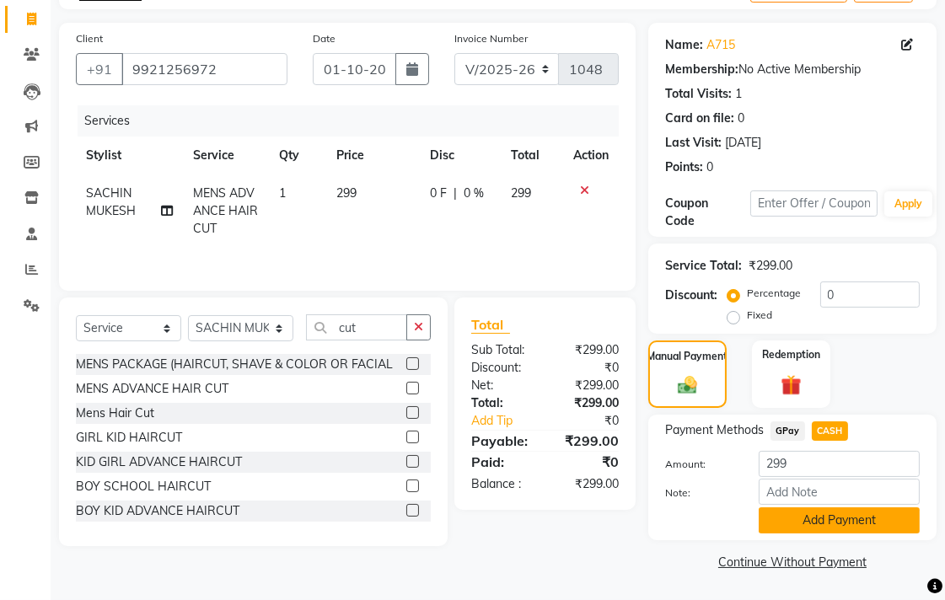
click at [844, 521] on button "Add Payment" at bounding box center [839, 521] width 161 height 26
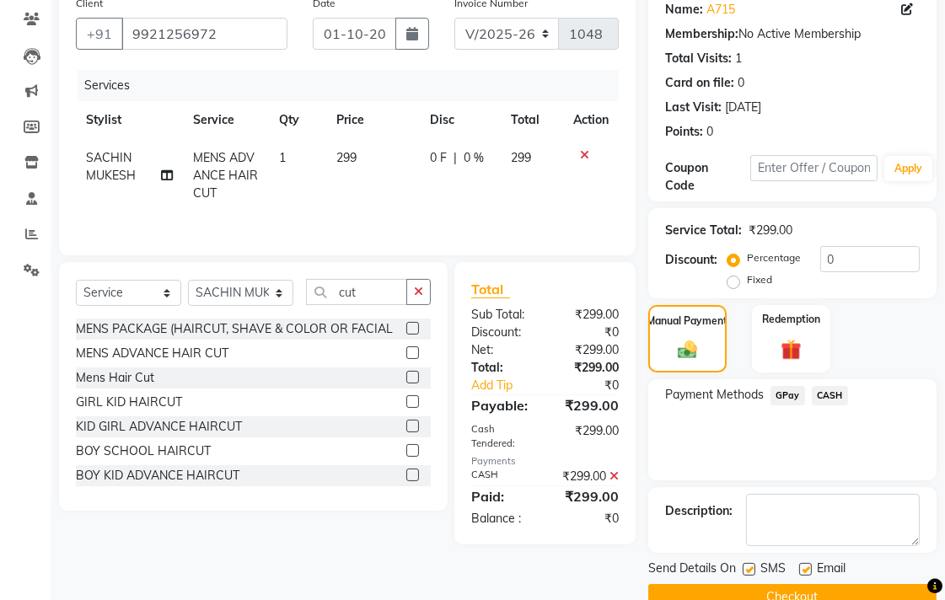
scroll to position [174, 0]
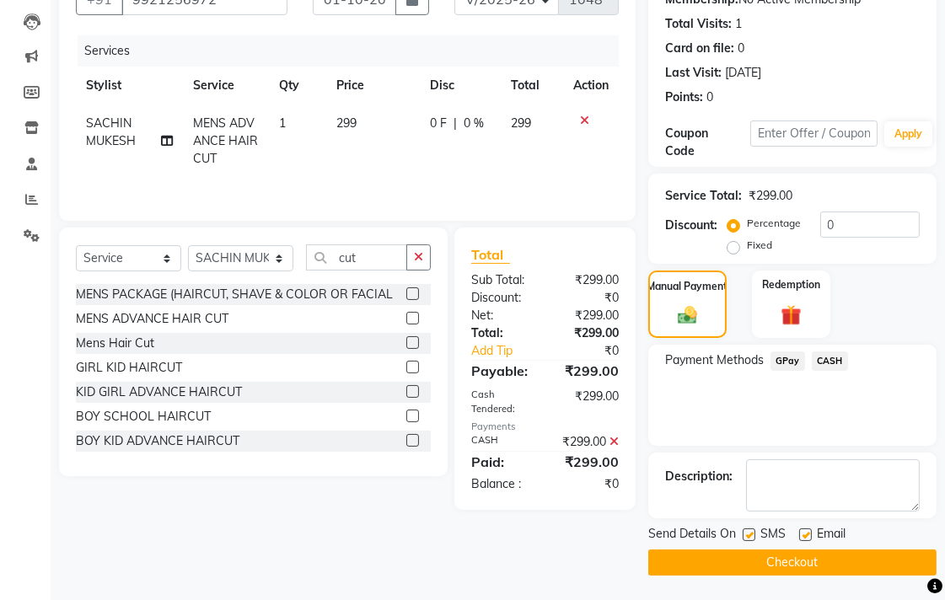
click at [847, 554] on button "Checkout" at bounding box center [793, 563] width 288 height 26
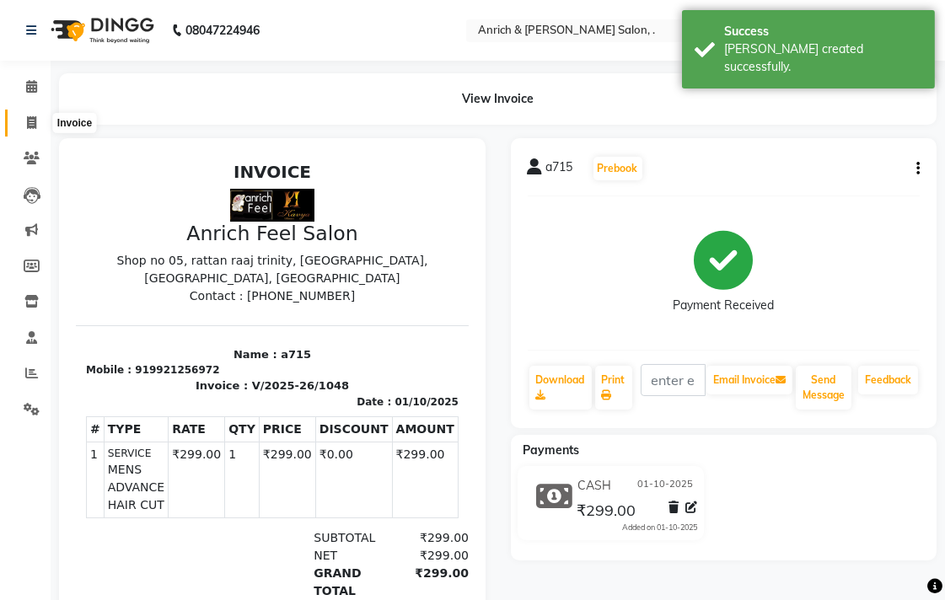
click at [24, 120] on span at bounding box center [32, 123] width 30 height 19
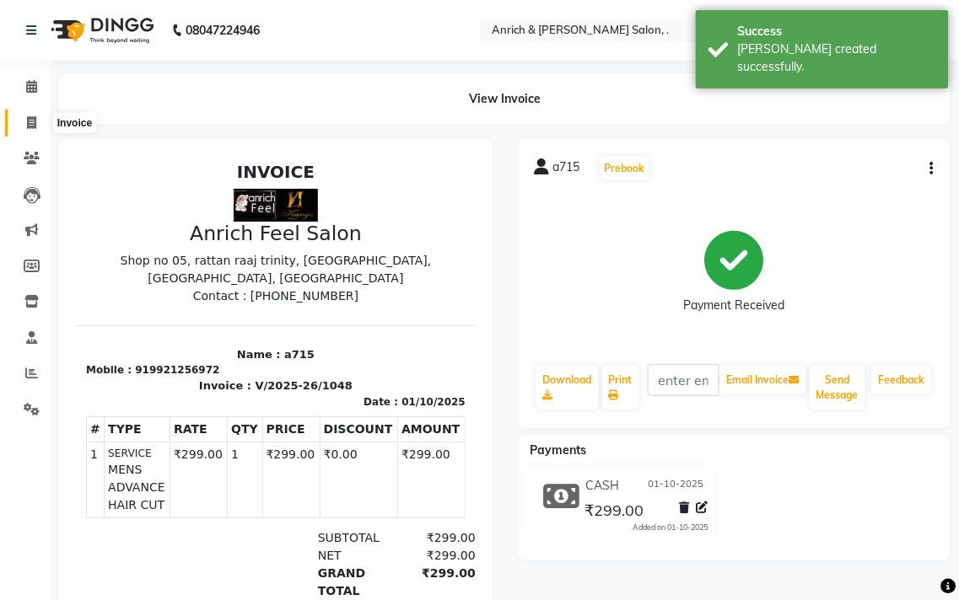
select select "5924"
select select "service"
